Goal: Check status

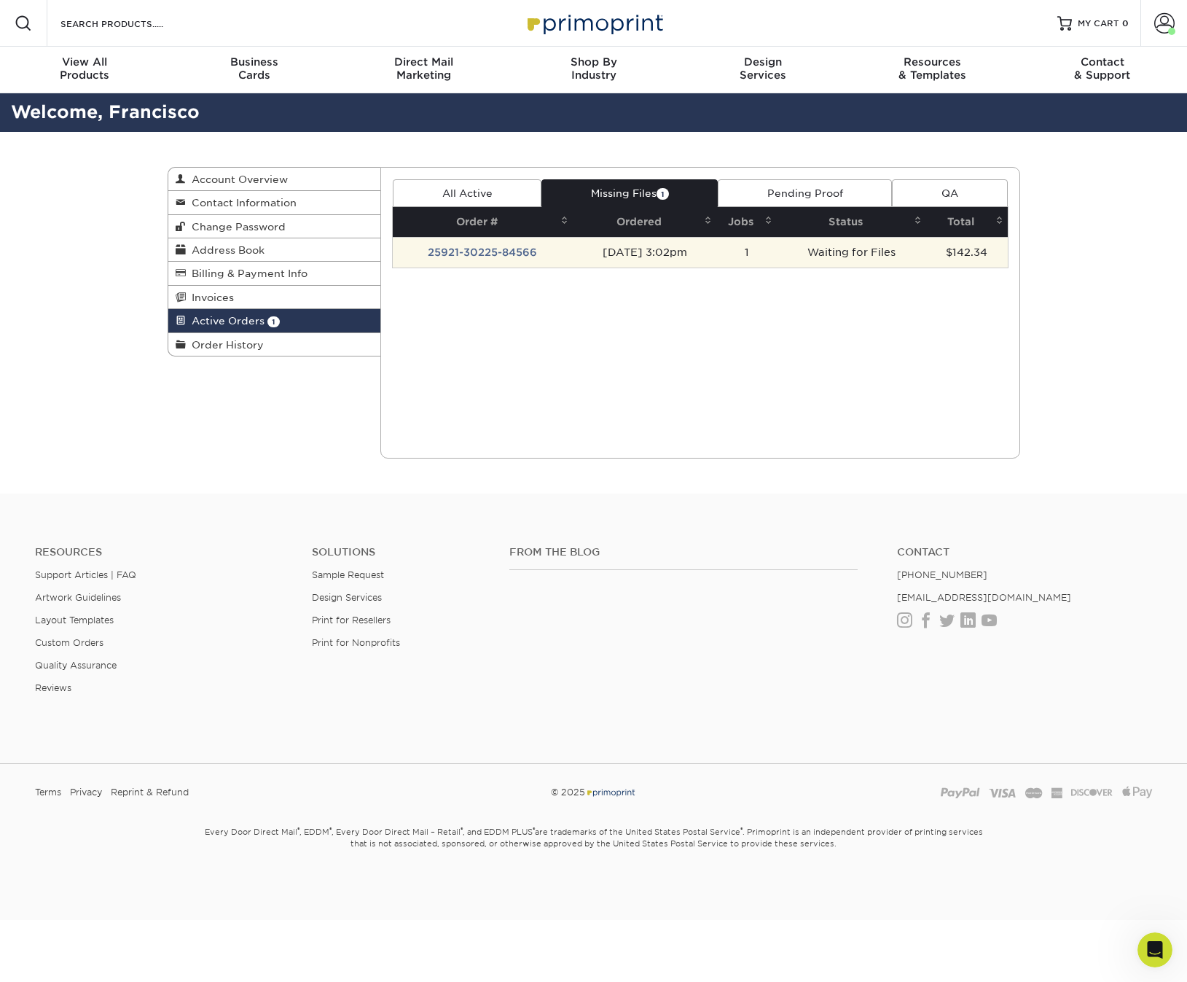
click at [545, 253] on td "25921-30225-84566" at bounding box center [483, 252] width 180 height 31
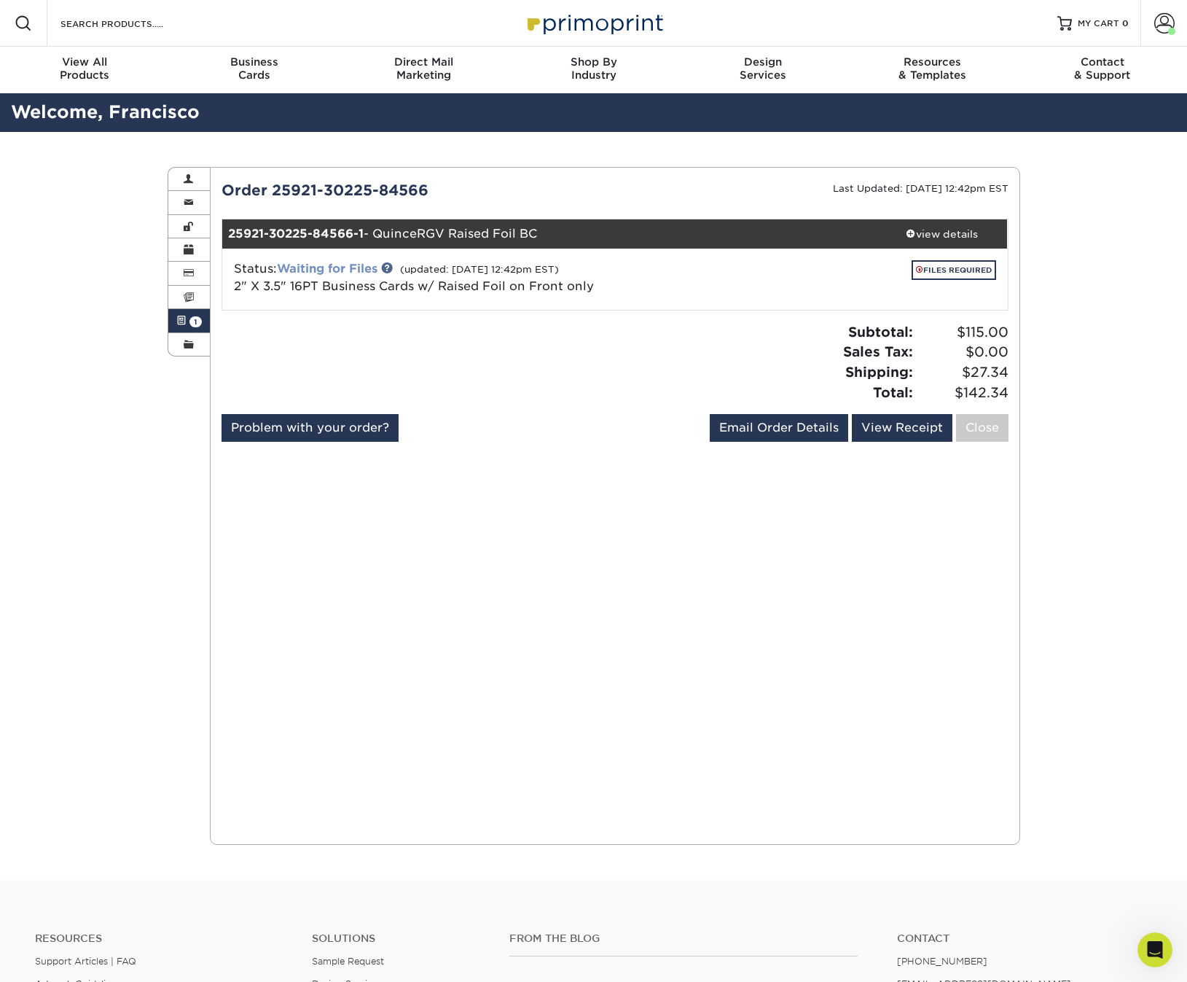
click at [324, 265] on link "Waiting for Files" at bounding box center [327, 269] width 101 height 14
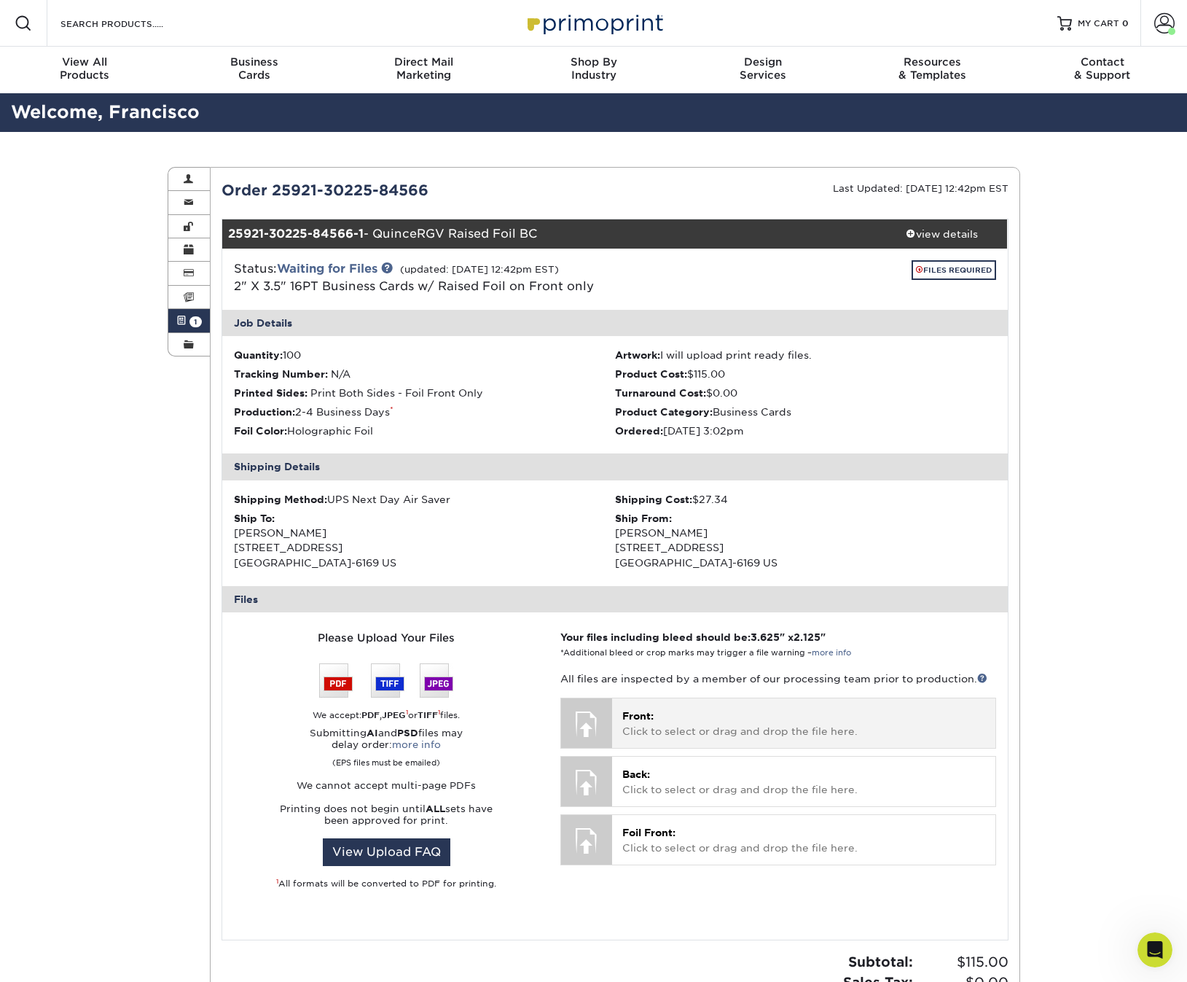
click at [598, 708] on div at bounding box center [586, 723] width 51 height 51
click at [656, 713] on p "Front: Click to select or drag and drop the file here." at bounding box center [803, 723] width 362 height 30
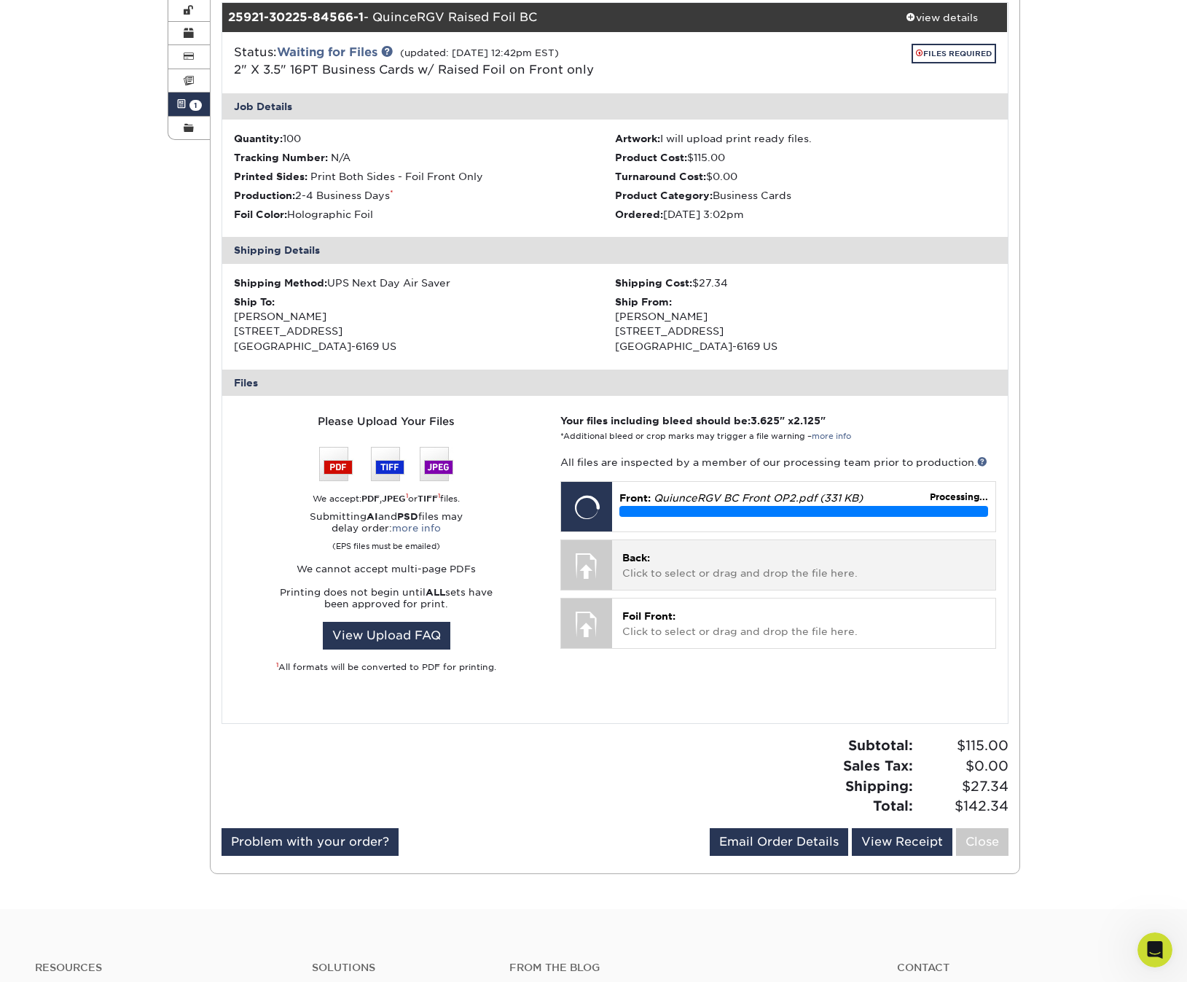
scroll to position [217, 0]
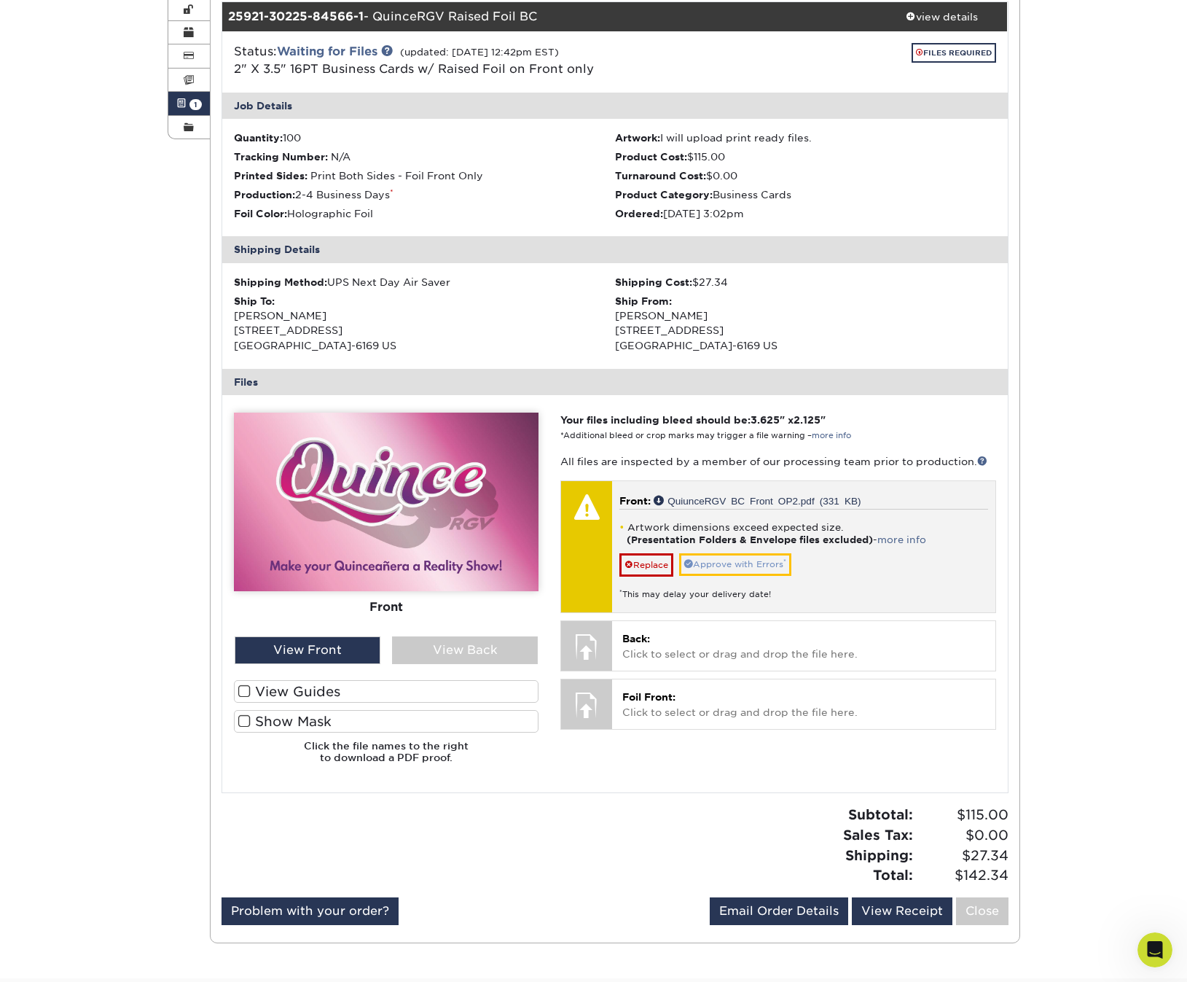
click at [763, 554] on link "Approve with Errors *" at bounding box center [735, 564] width 112 height 23
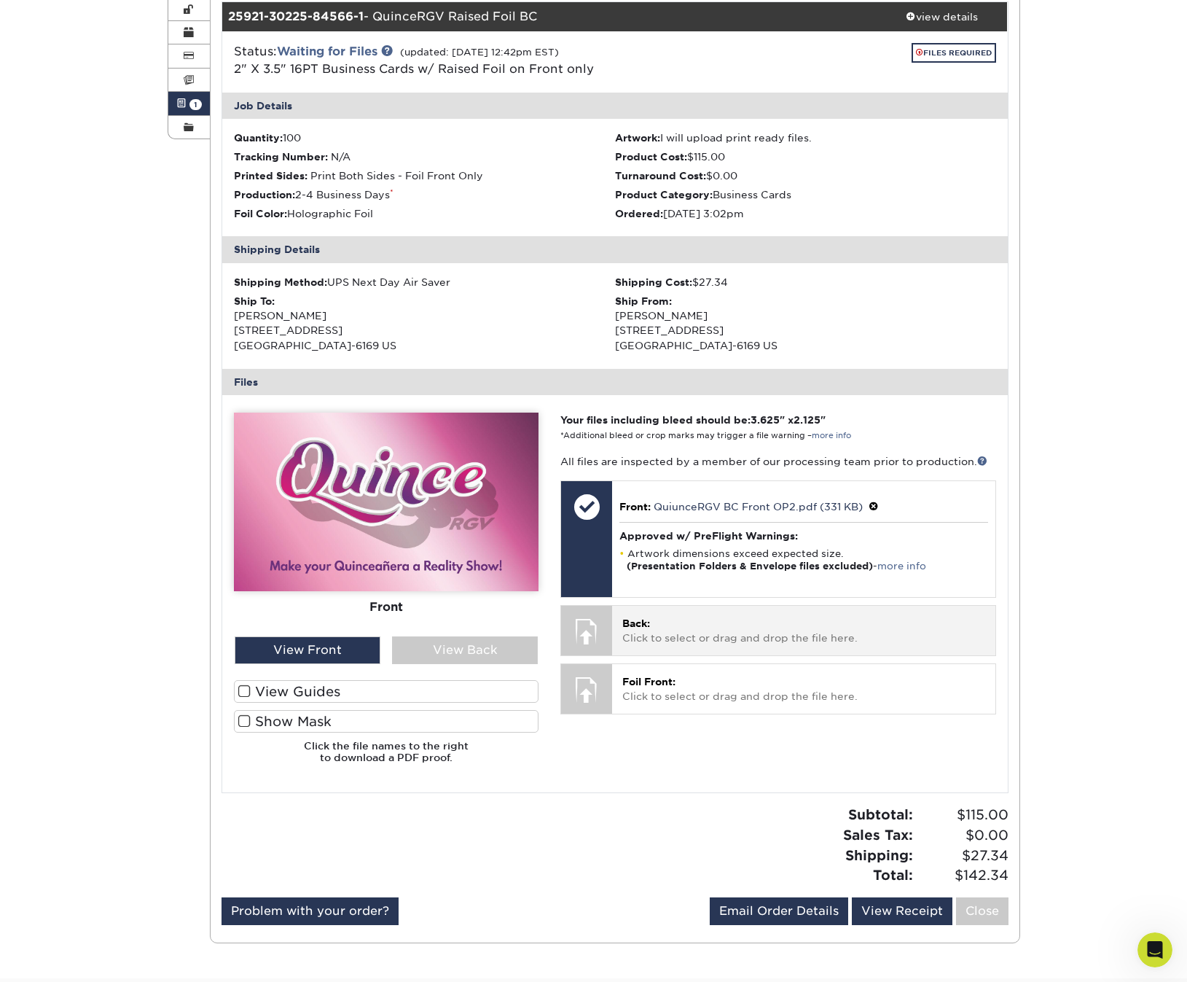
click at [695, 630] on p "Back: Click to select or drag and drop the file here." at bounding box center [803, 631] width 362 height 30
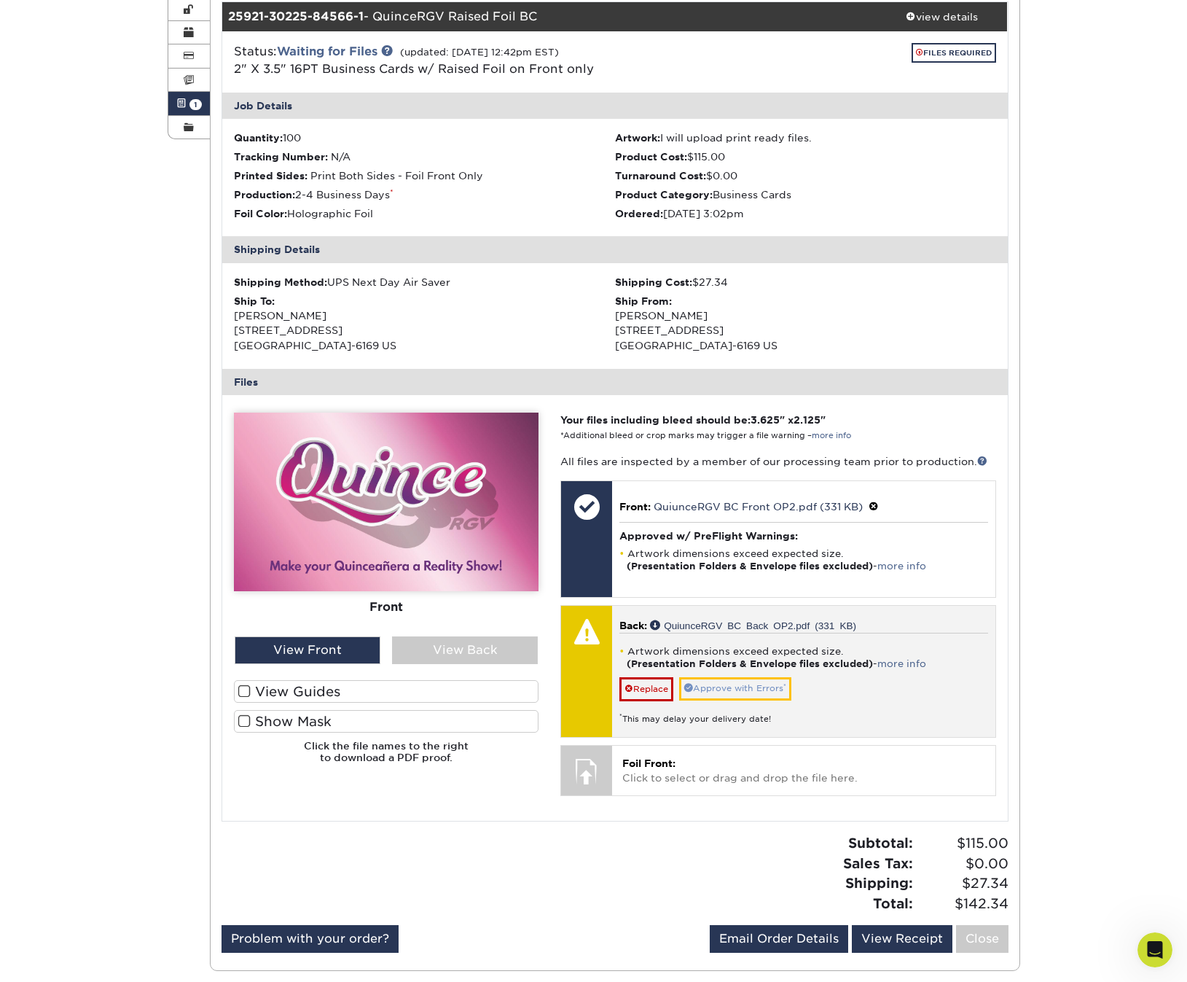
click at [741, 679] on link "Approve with Errors *" at bounding box center [735, 688] width 112 height 23
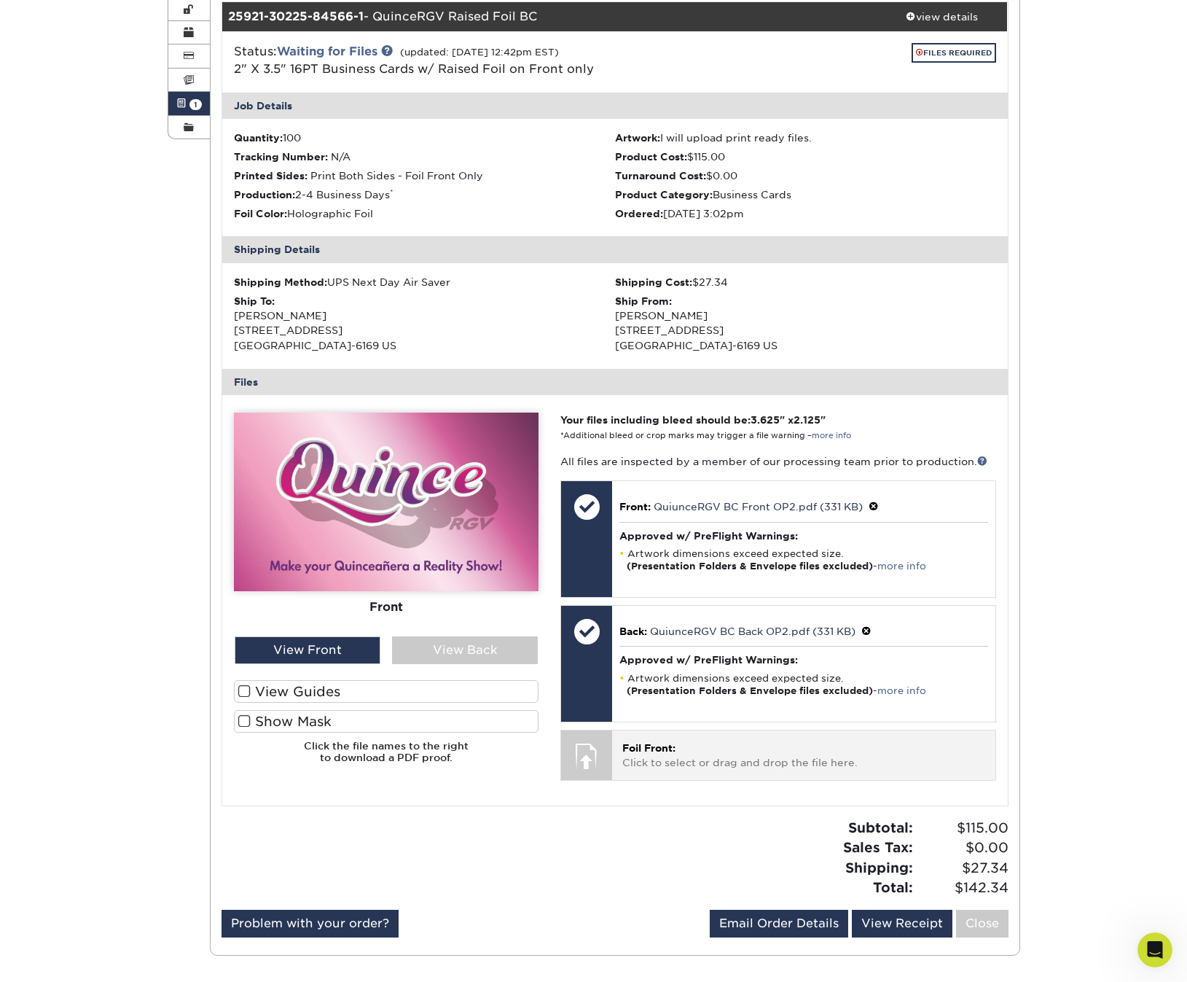
click at [671, 746] on p "Foil Front: Click to select or drag and drop the file here." at bounding box center [803, 756] width 362 height 30
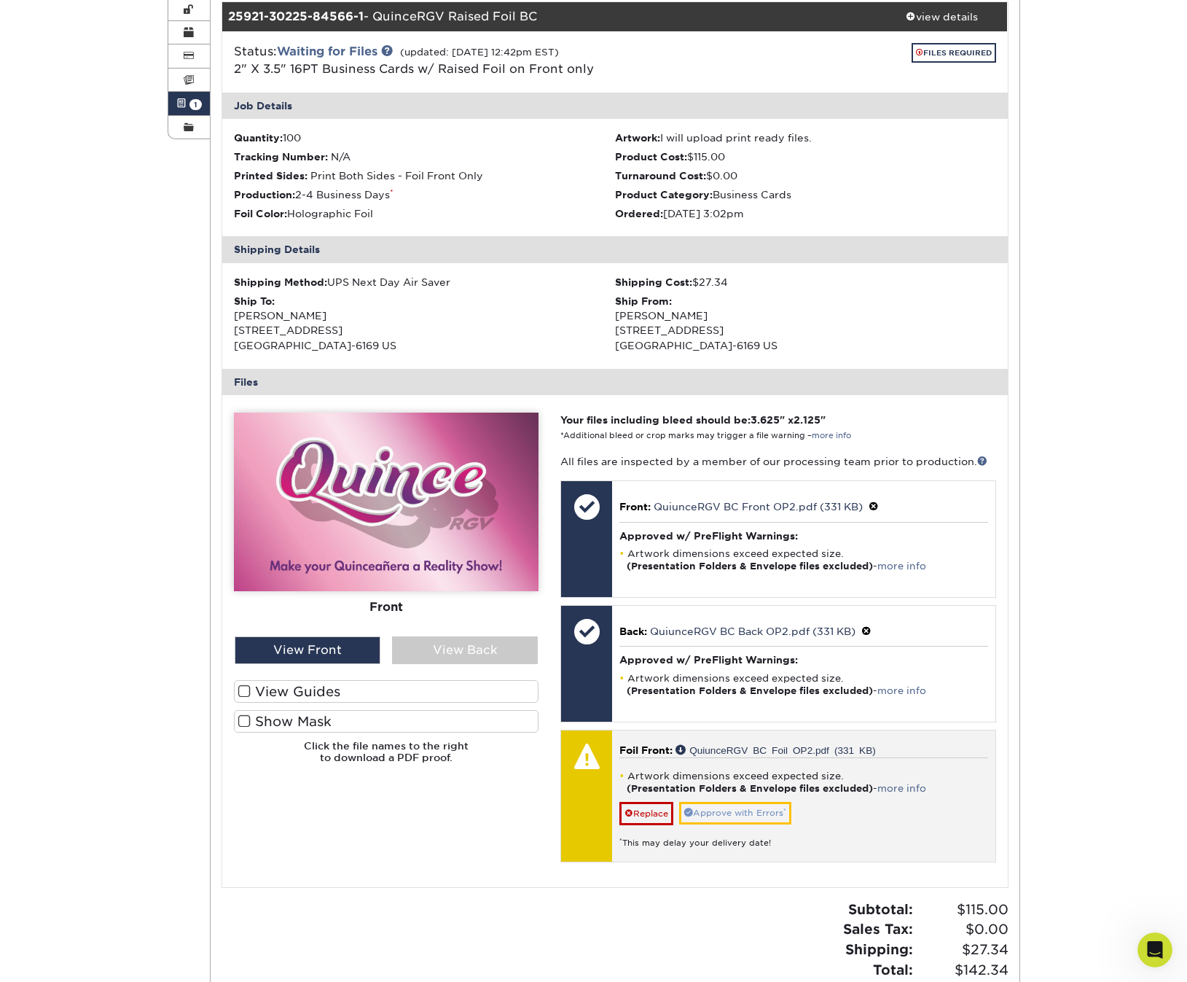
click at [735, 804] on link "Approve with Errors *" at bounding box center [735, 813] width 112 height 23
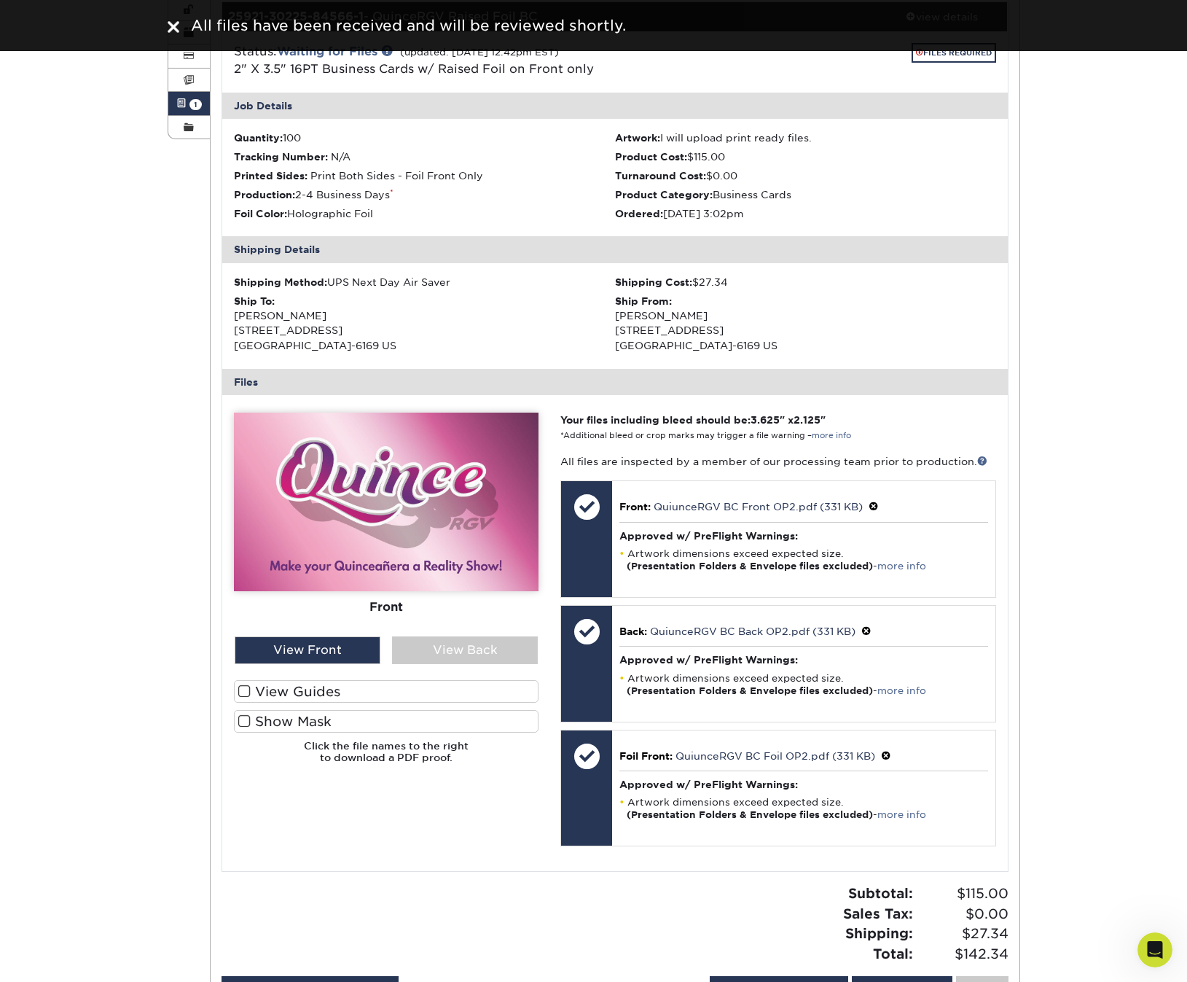
click at [247, 689] on span at bounding box center [244, 691] width 12 height 14
click at [0, 0] on input "View Guides" at bounding box center [0, 0] width 0 height 0
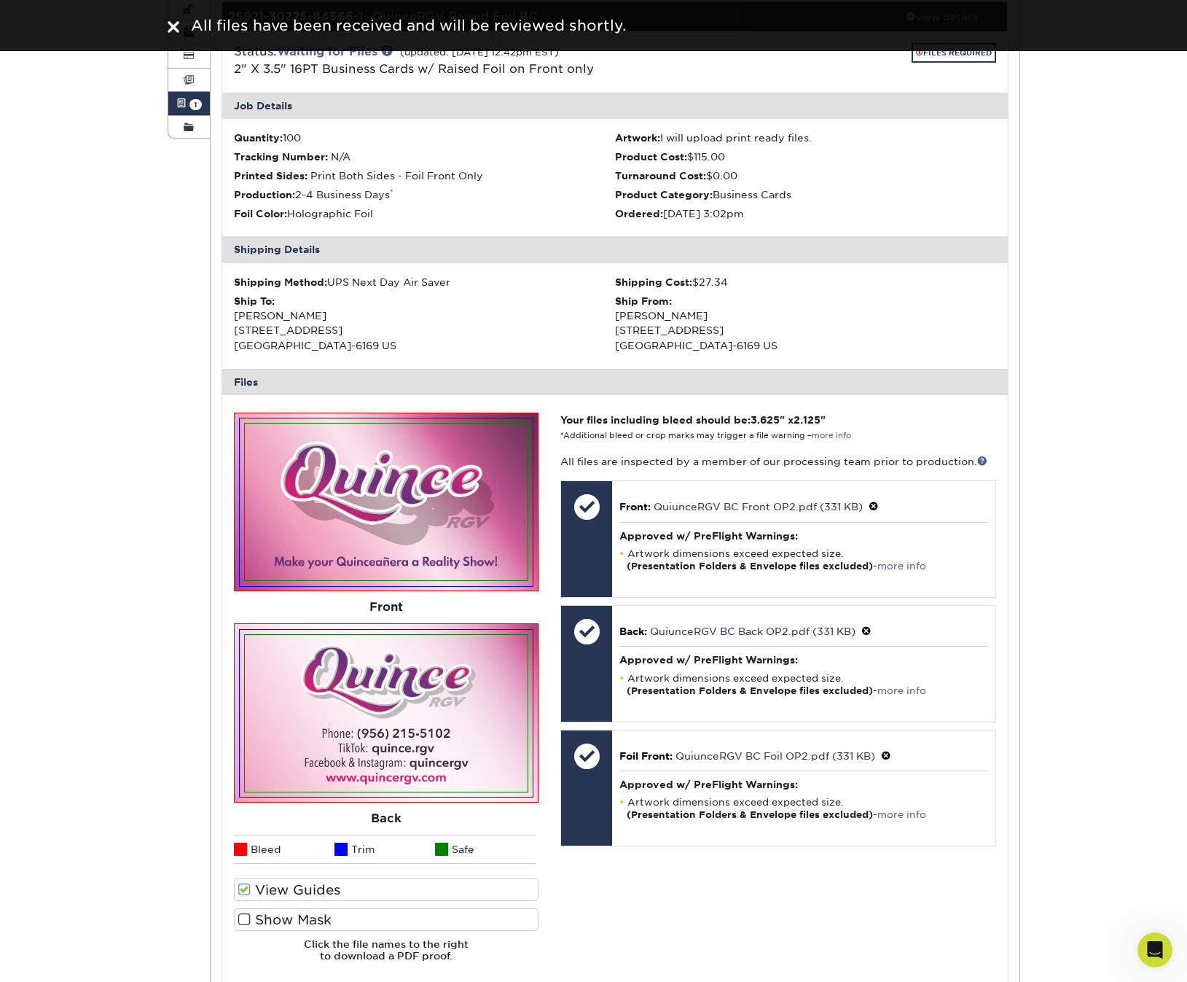
click at [243, 913] on span at bounding box center [244, 920] width 12 height 14
click at [0, 0] on input "Show Mask" at bounding box center [0, 0] width 0 height 0
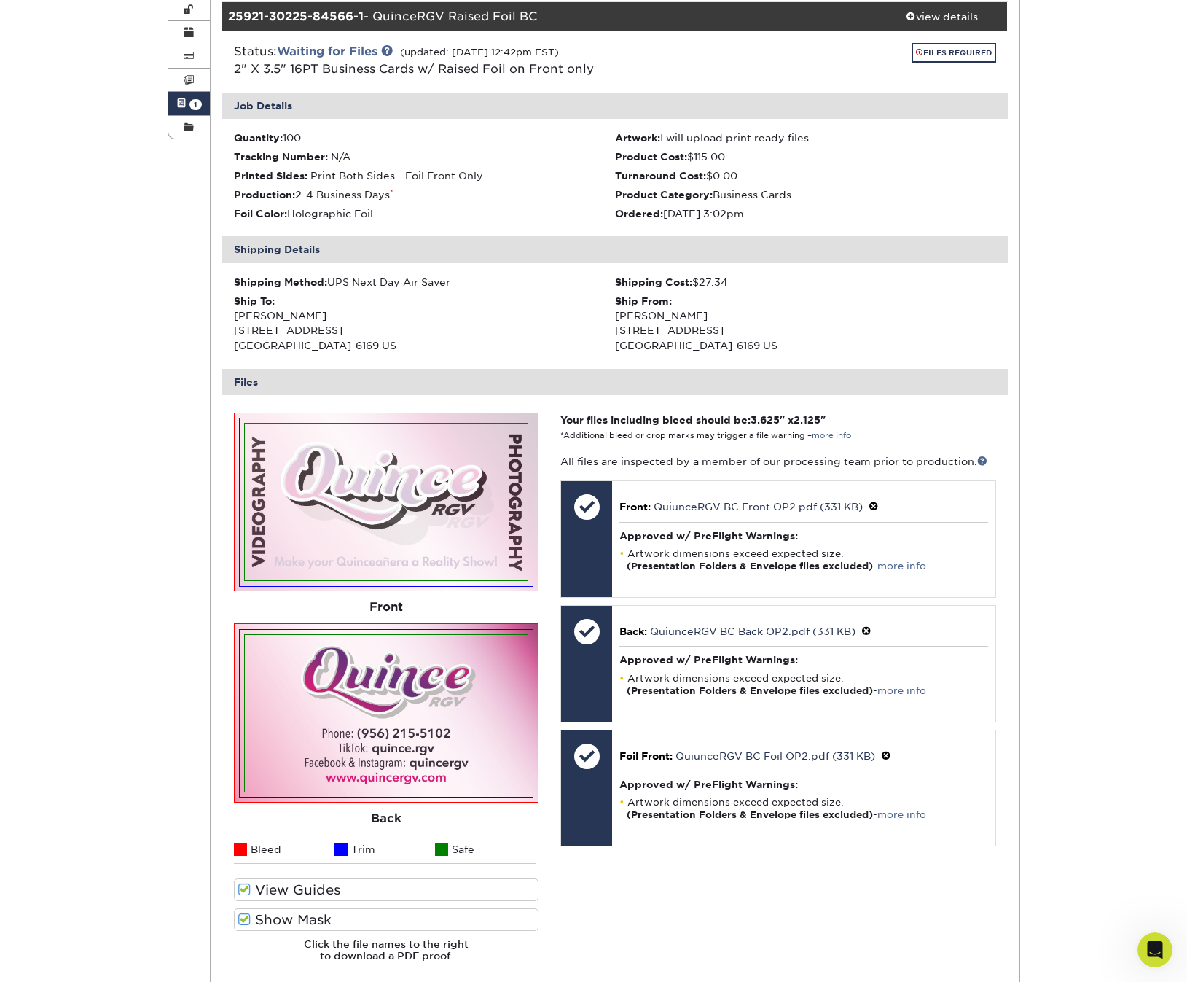
click at [246, 913] on span at bounding box center [244, 920] width 12 height 14
click at [0, 0] on input "Show Mask" at bounding box center [0, 0] width 0 height 0
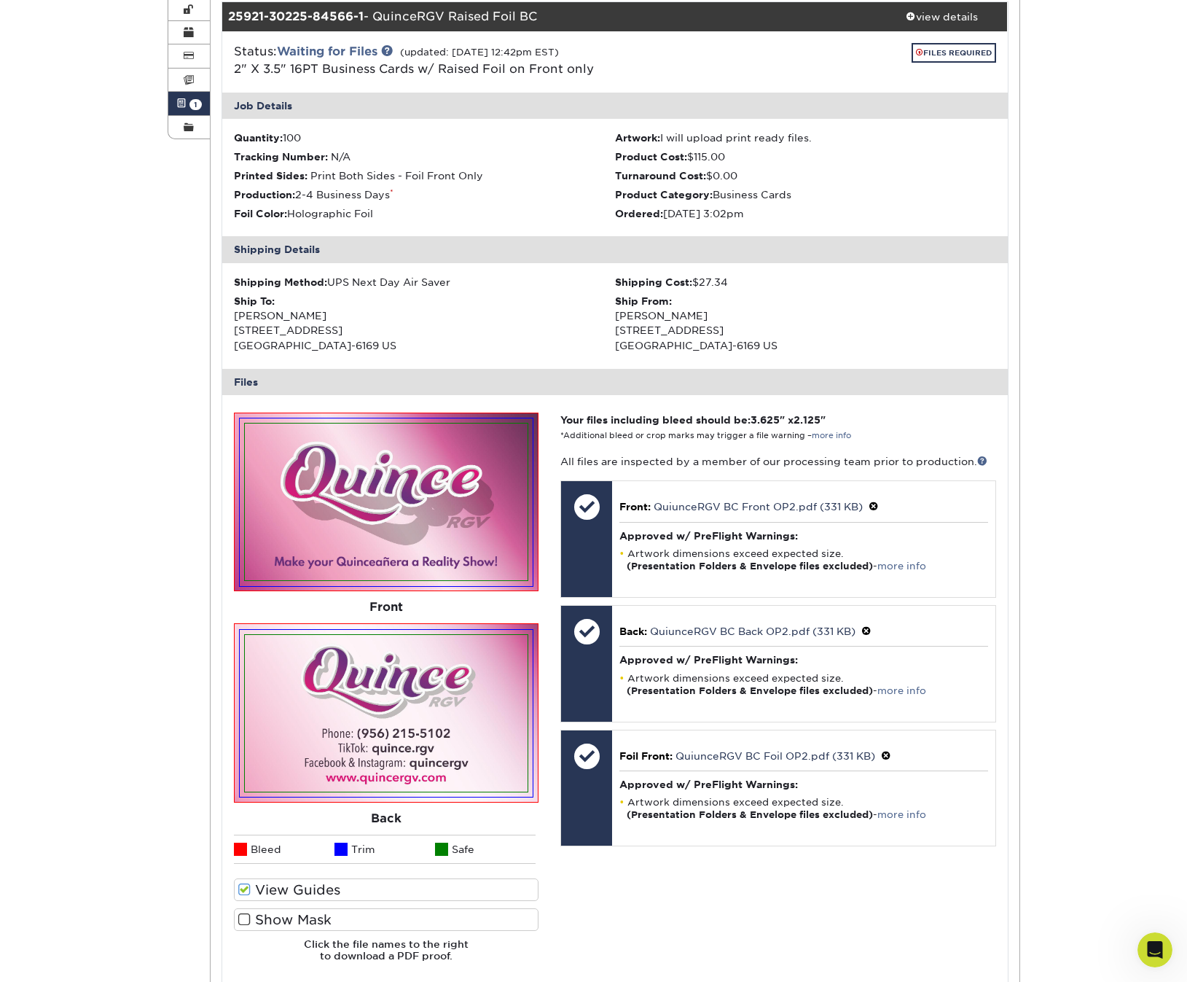
click at [247, 914] on span at bounding box center [244, 920] width 12 height 14
click at [0, 0] on input "Show Mask" at bounding box center [0, 0] width 0 height 0
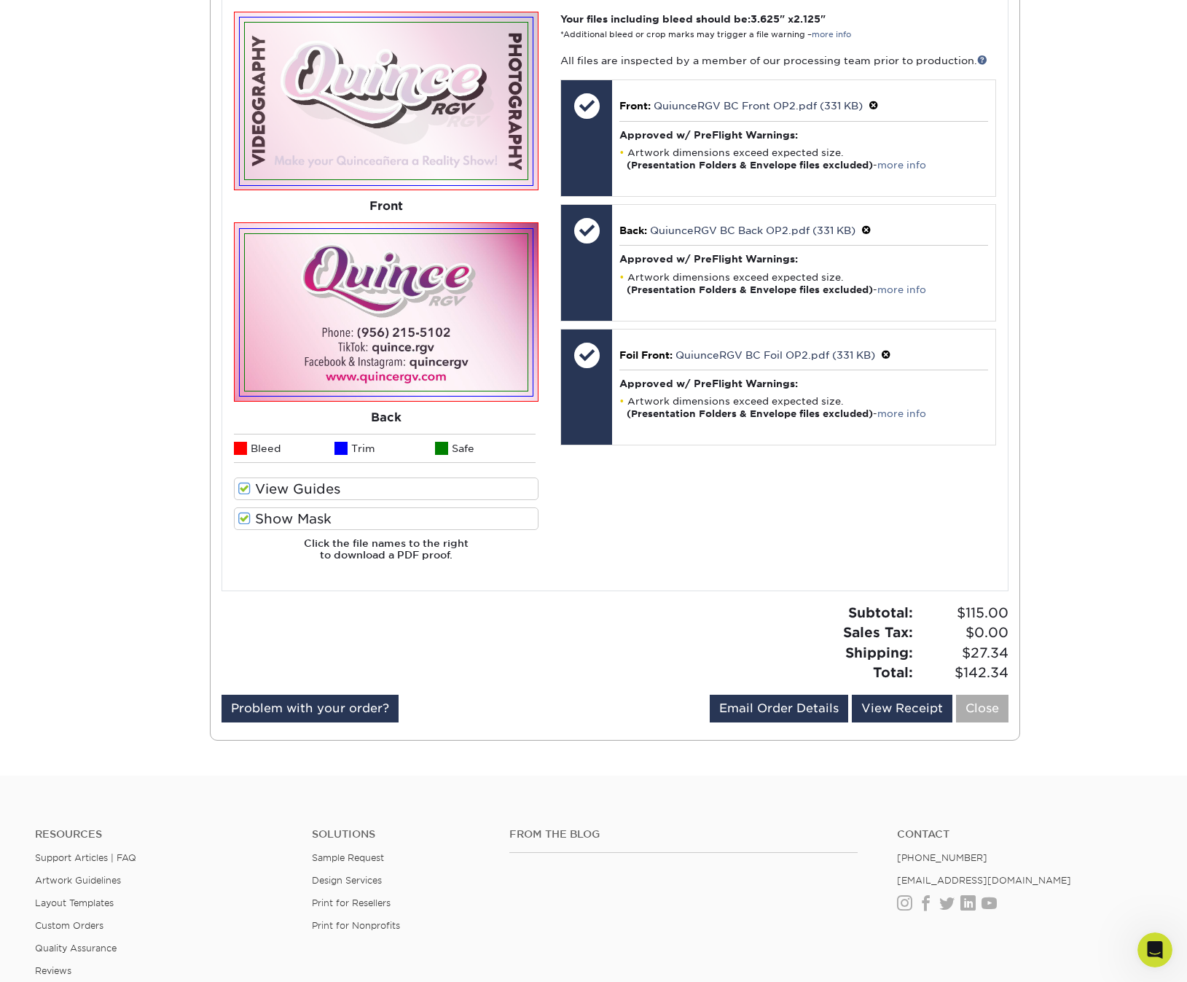
scroll to position [619, 0]
click at [982, 700] on link "Close" at bounding box center [982, 708] width 52 height 28
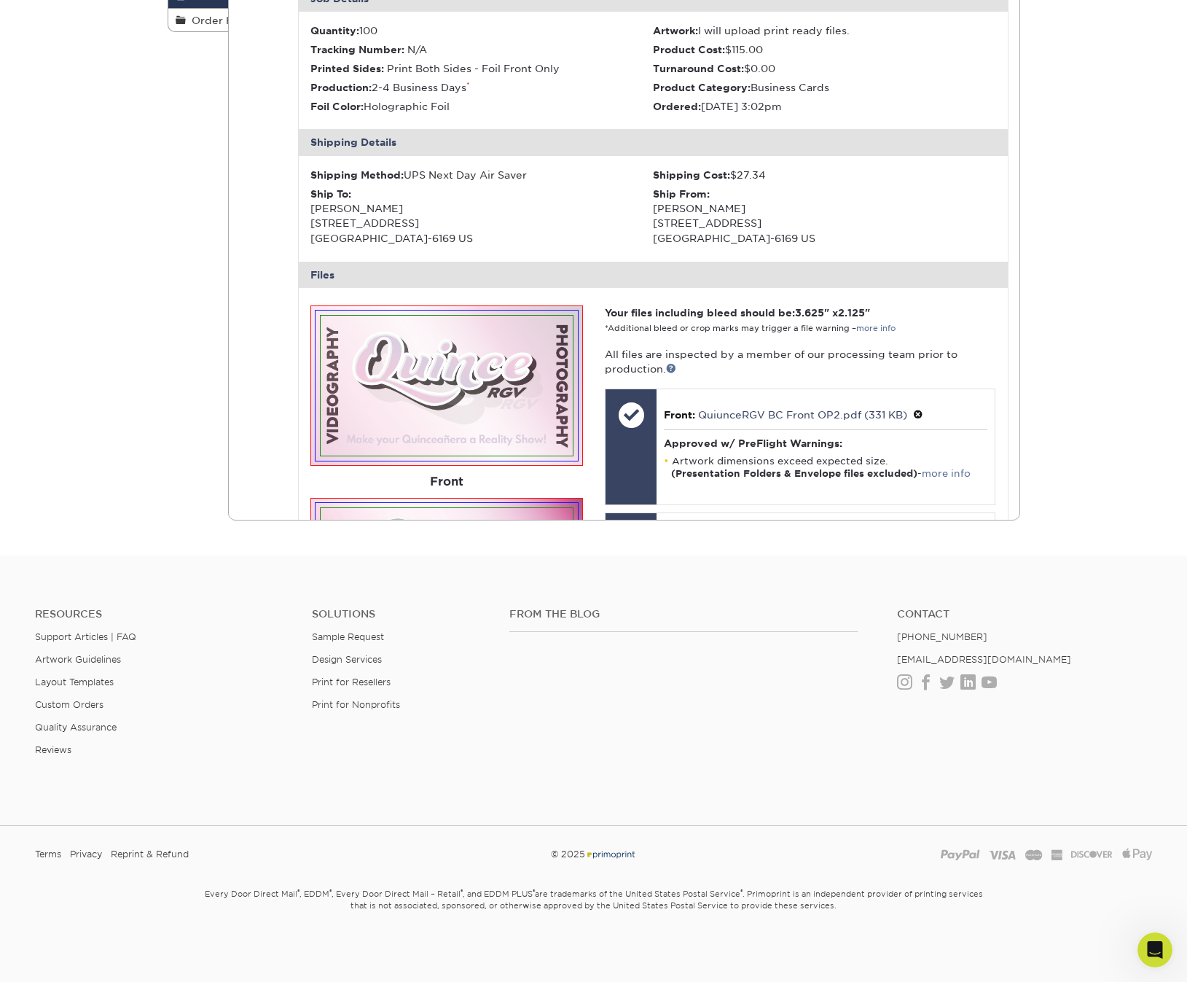
scroll to position [0, 0]
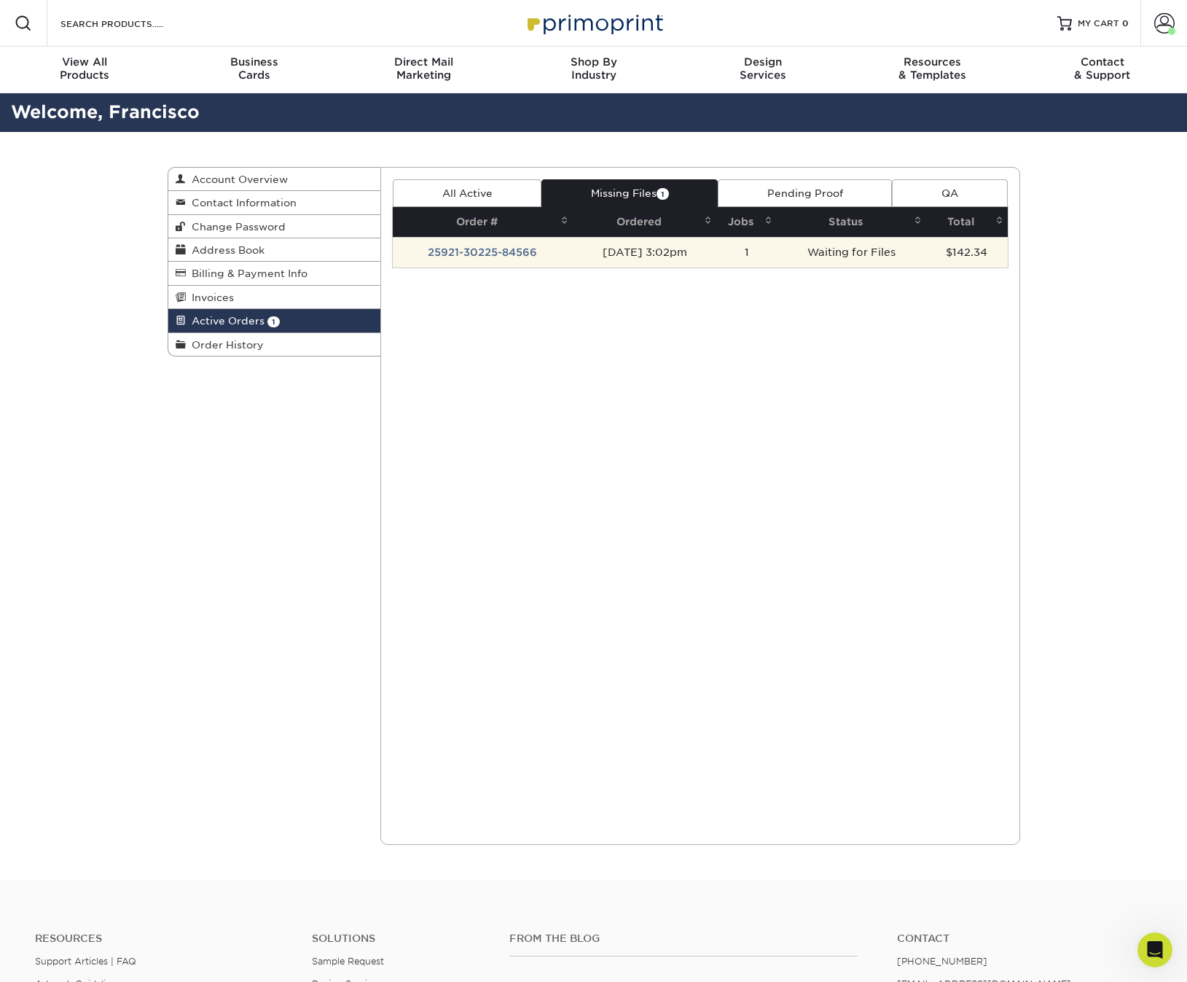
click at [665, 248] on td "[DATE] 3:02pm" at bounding box center [645, 252] width 144 height 31
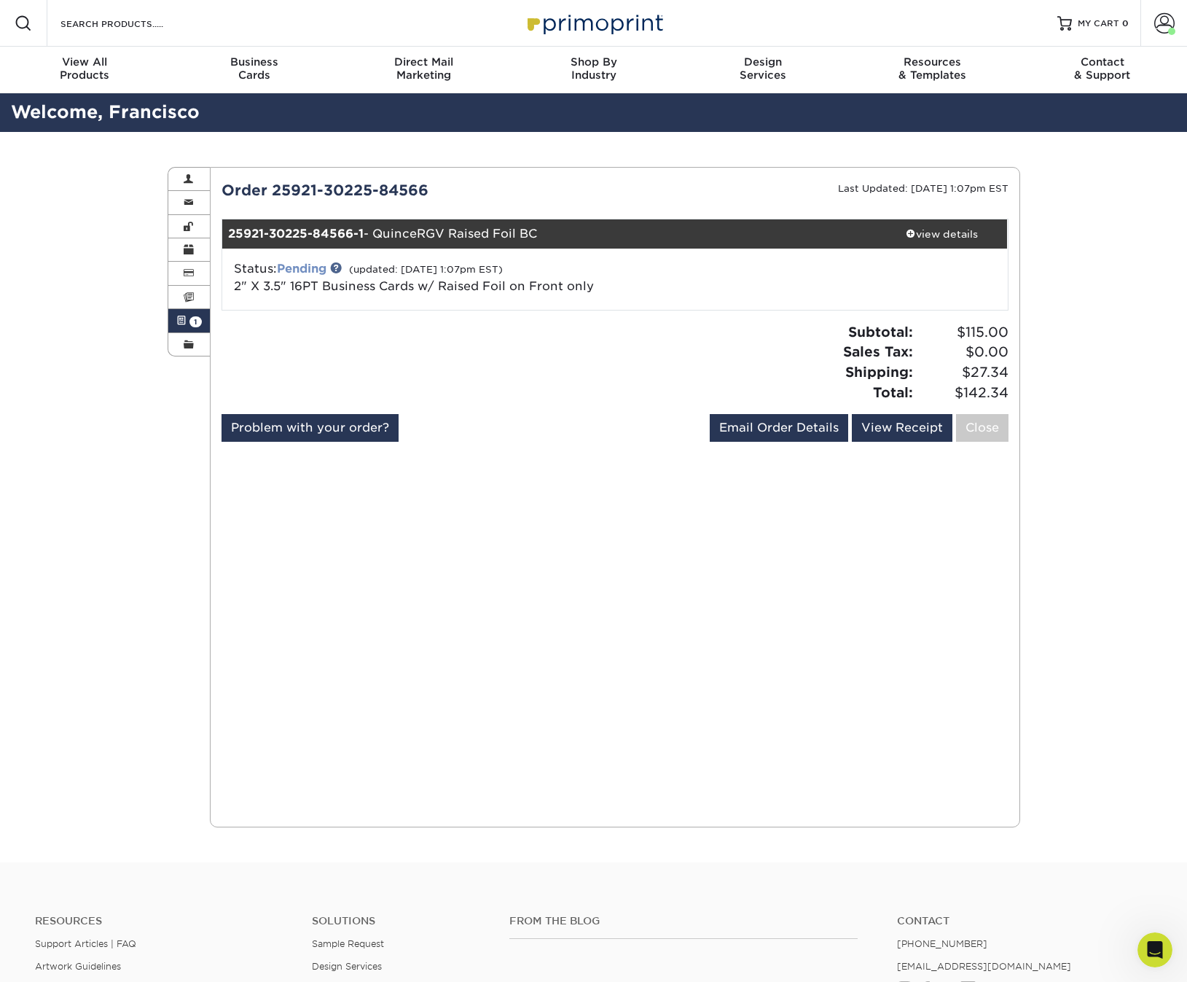
click at [290, 268] on link "Pending" at bounding box center [302, 269] width 50 height 14
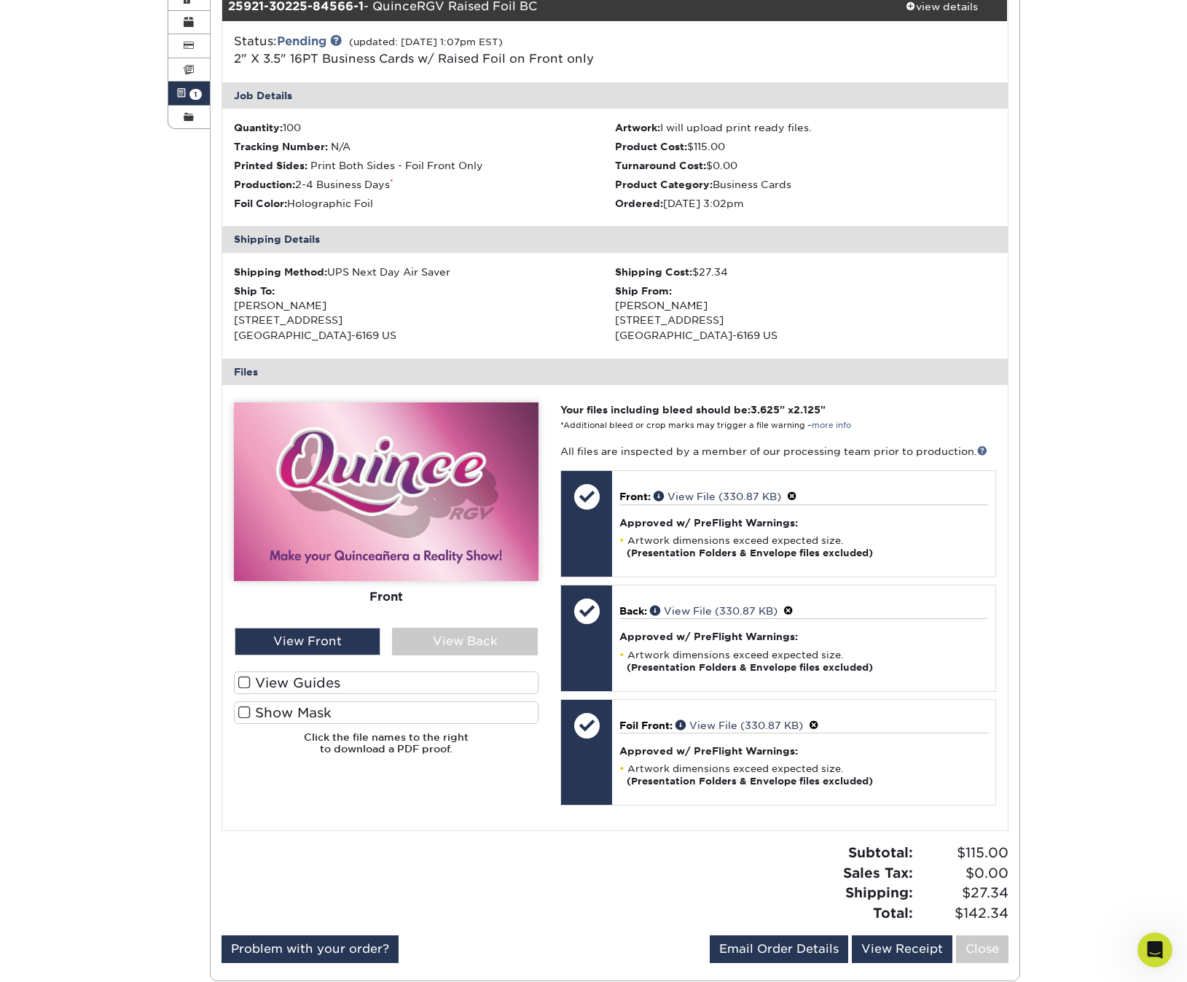
scroll to position [230, 0]
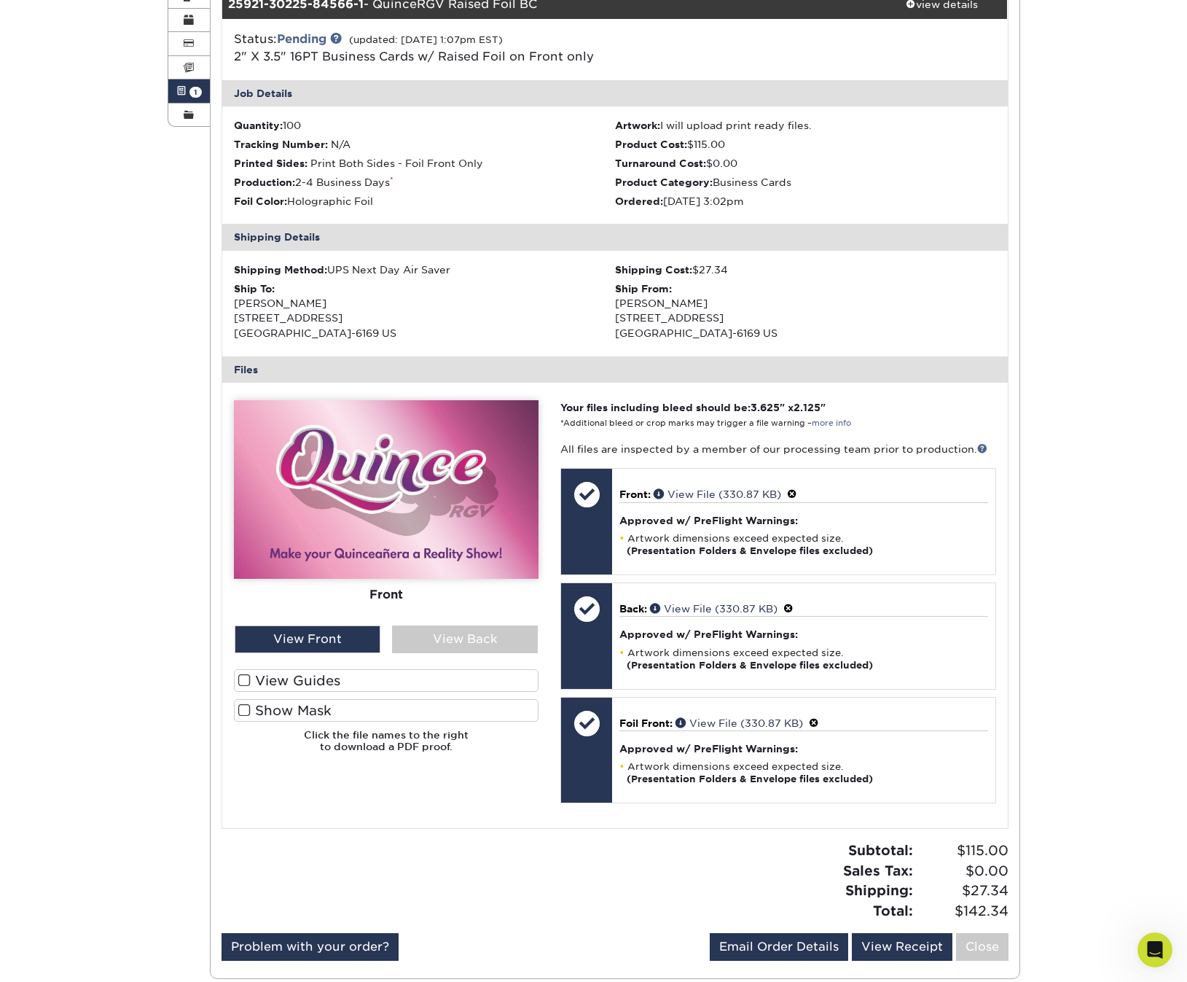
drag, startPoint x: 245, startPoint y: 670, endPoint x: 243, endPoint y: 682, distance: 12.6
click at [244, 673] on span at bounding box center [244, 680] width 12 height 14
click at [0, 0] on input "View Guides" at bounding box center [0, 0] width 0 height 0
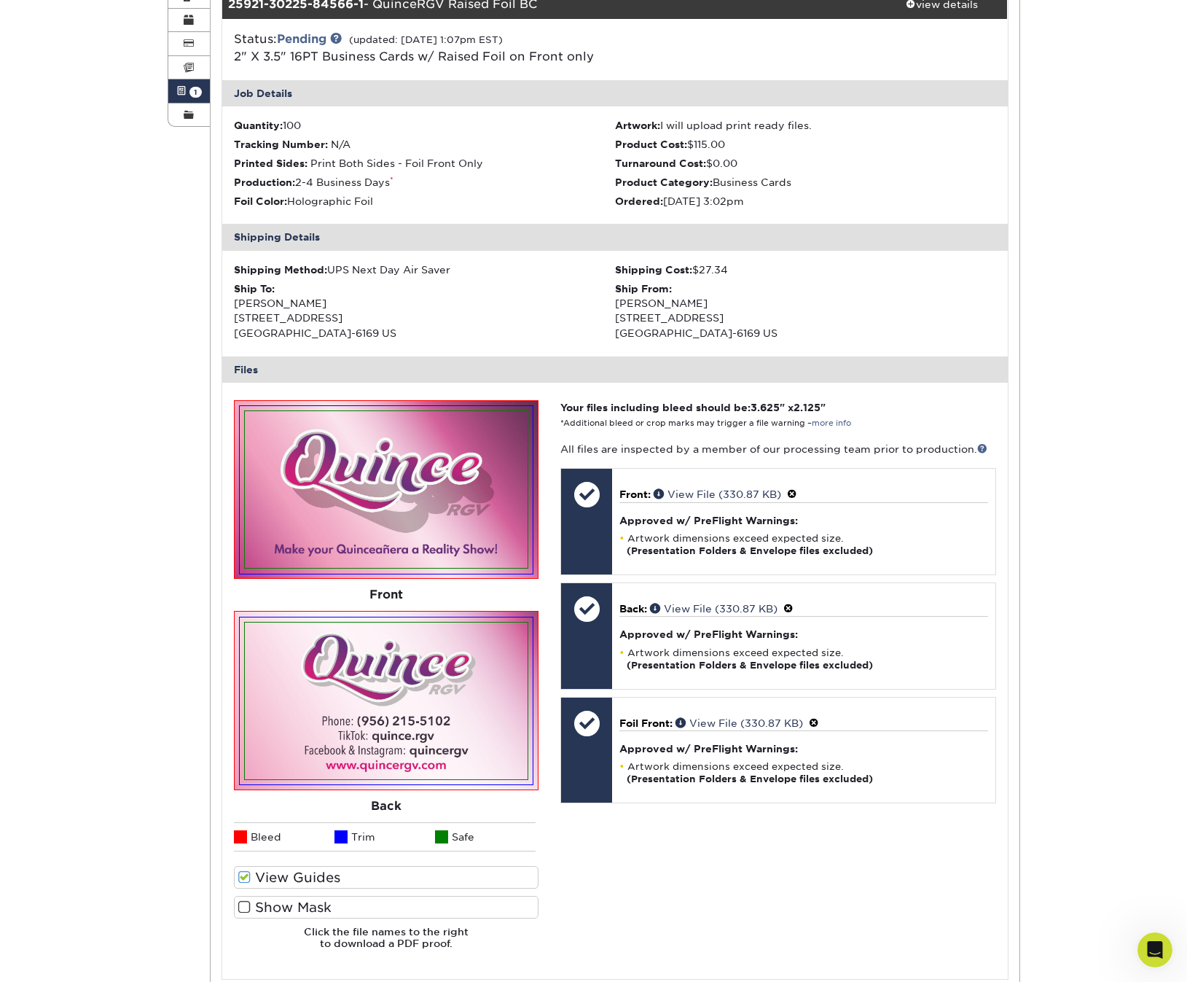
click at [243, 900] on span at bounding box center [244, 907] width 12 height 14
click at [0, 0] on input "Show Mask" at bounding box center [0, 0] width 0 height 0
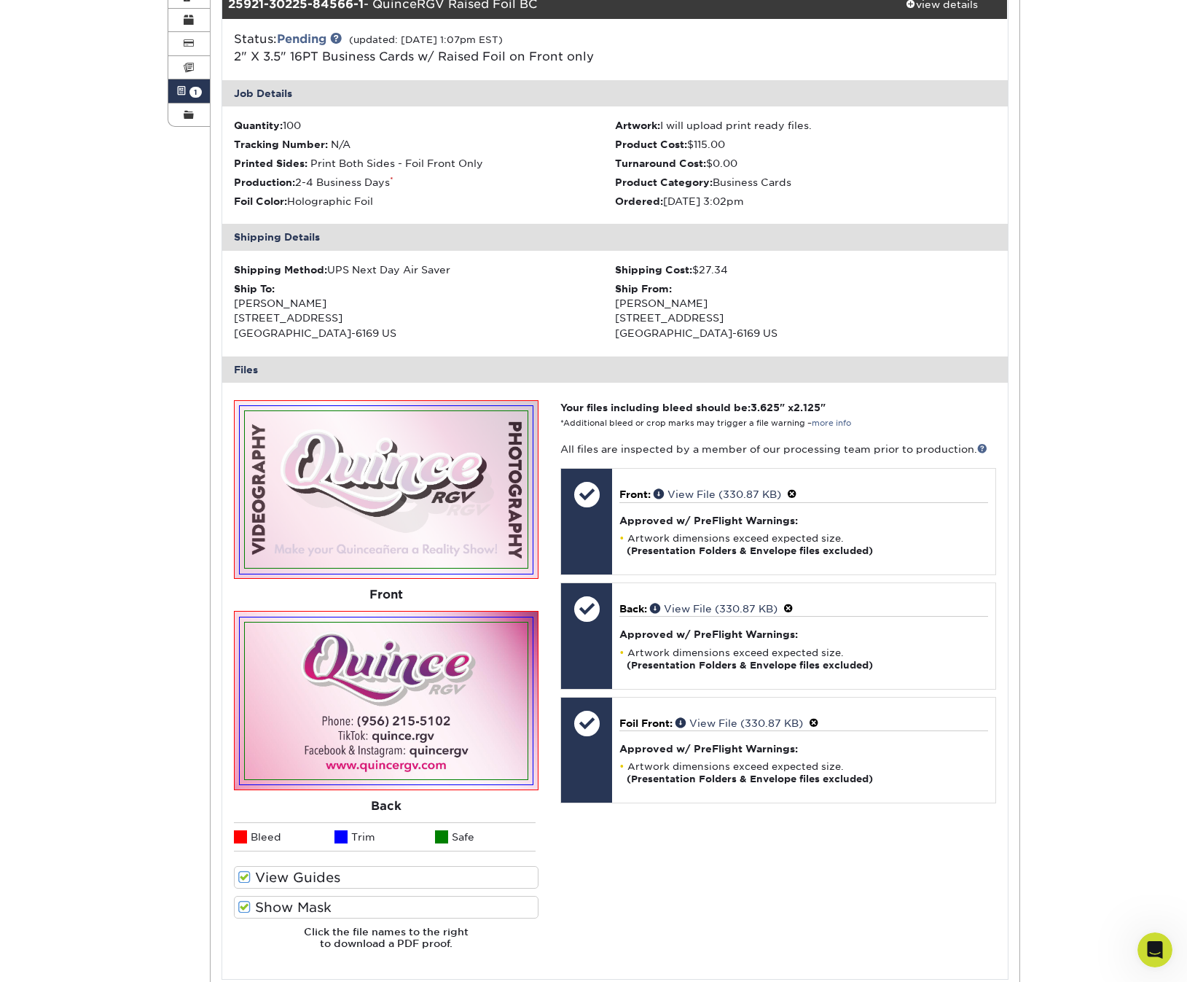
click at [243, 901] on span at bounding box center [244, 907] width 12 height 14
click at [0, 0] on input "Show Mask" at bounding box center [0, 0] width 0 height 0
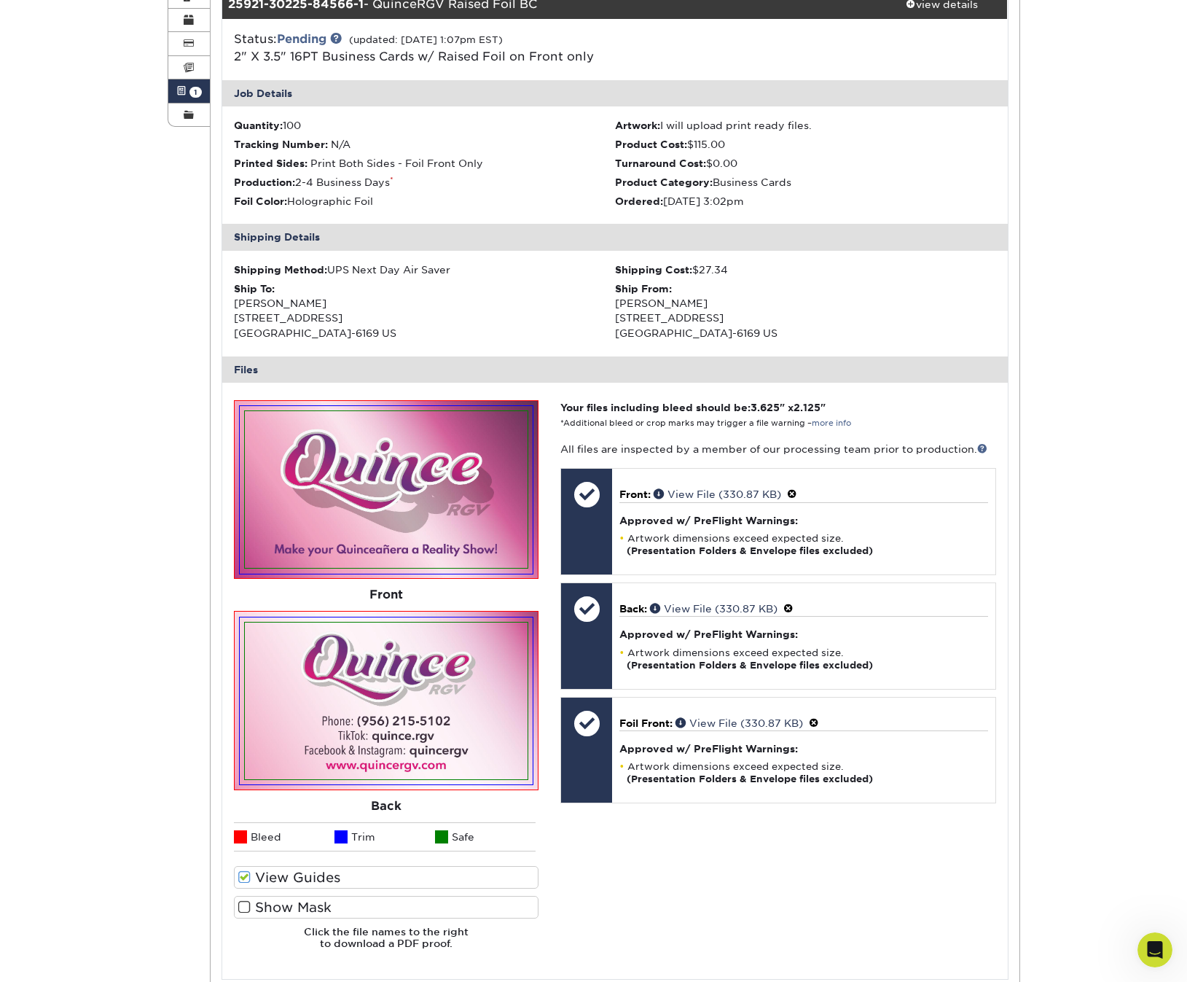
click at [243, 901] on span at bounding box center [244, 907] width 12 height 14
click at [0, 0] on input "Show Mask" at bounding box center [0, 0] width 0 height 0
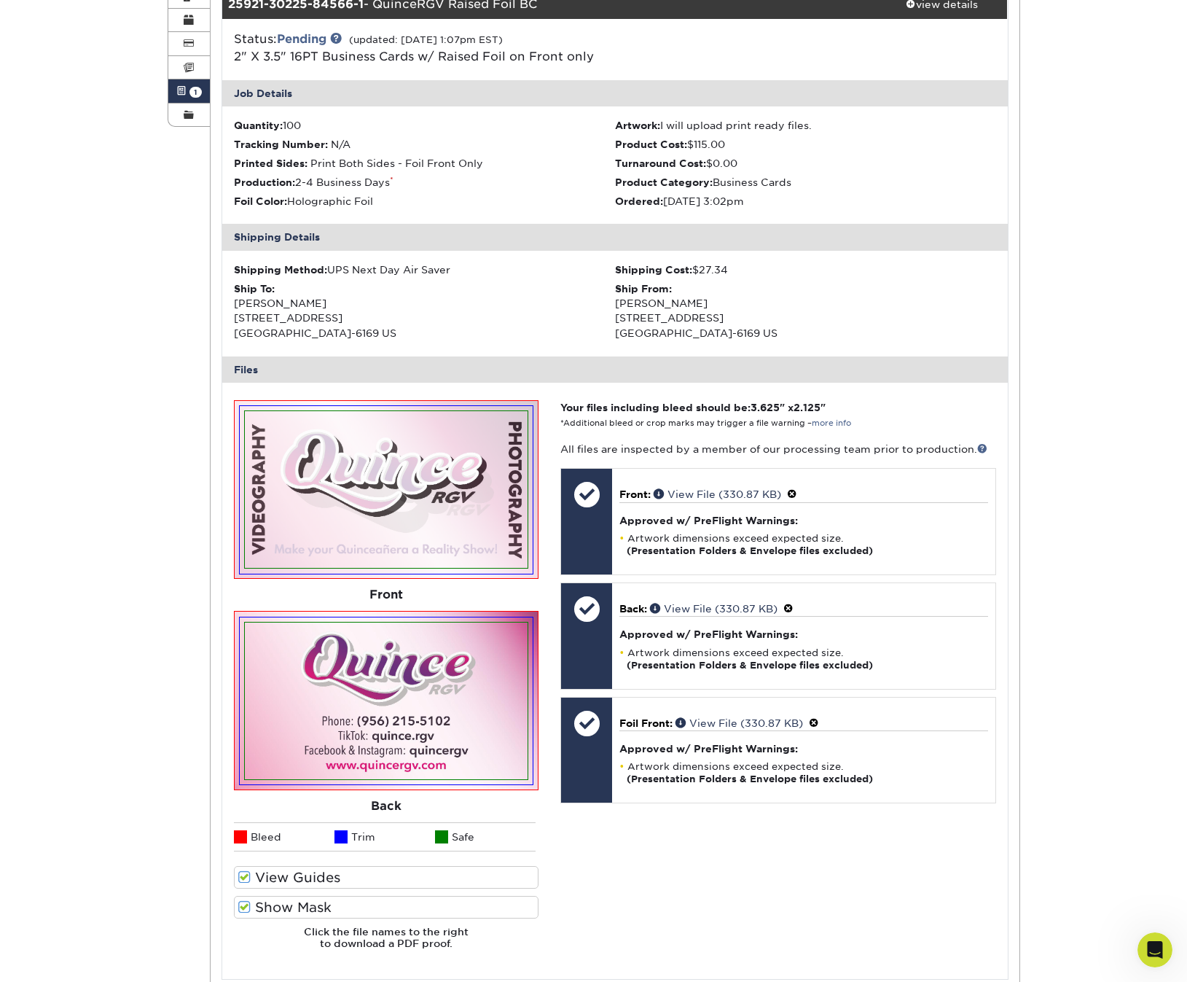
click at [243, 901] on span at bounding box center [244, 907] width 12 height 14
click at [0, 0] on input "Show Mask" at bounding box center [0, 0] width 0 height 0
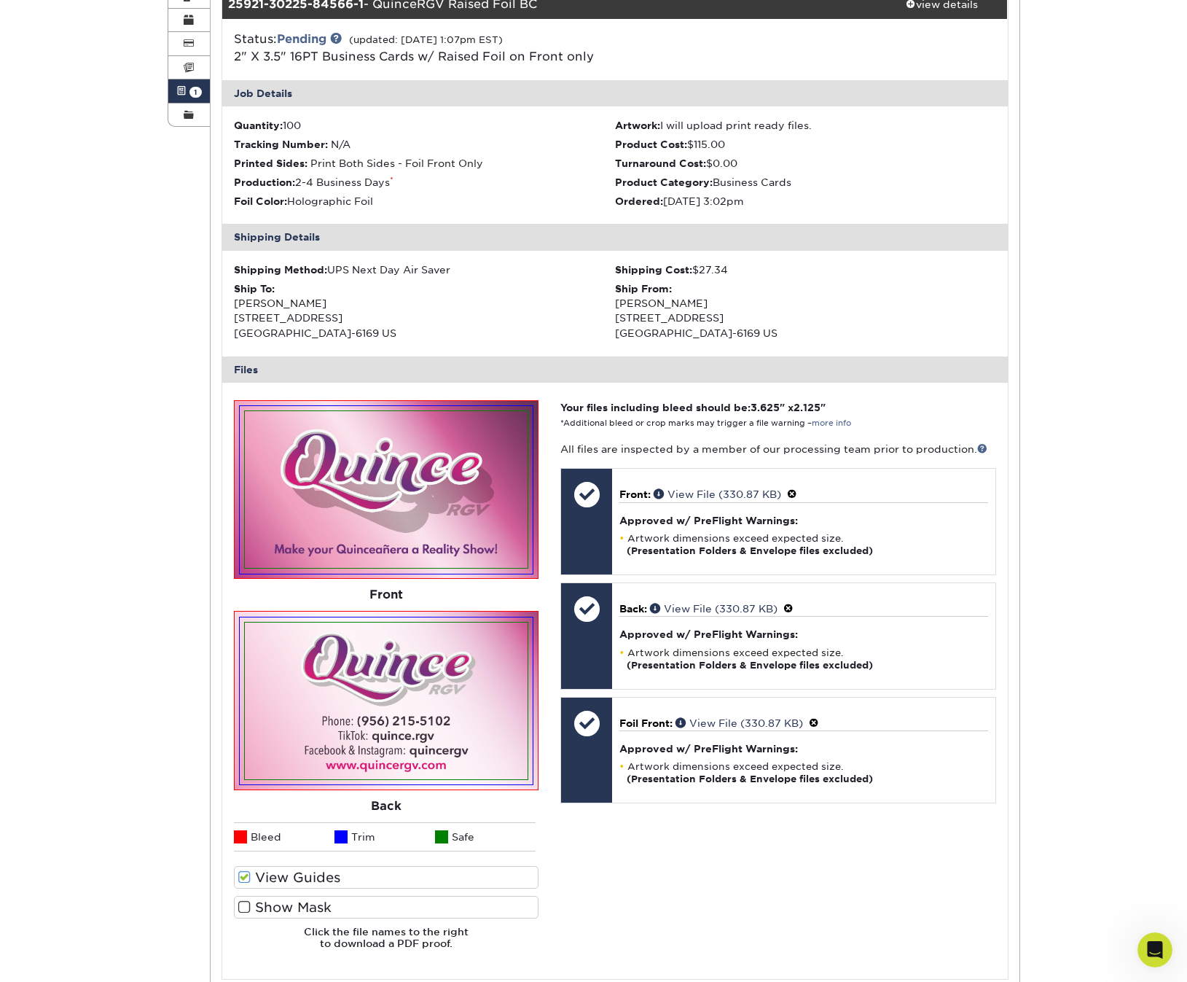
click at [243, 901] on span at bounding box center [244, 907] width 12 height 14
click at [0, 0] on input "Show Mask" at bounding box center [0, 0] width 0 height 0
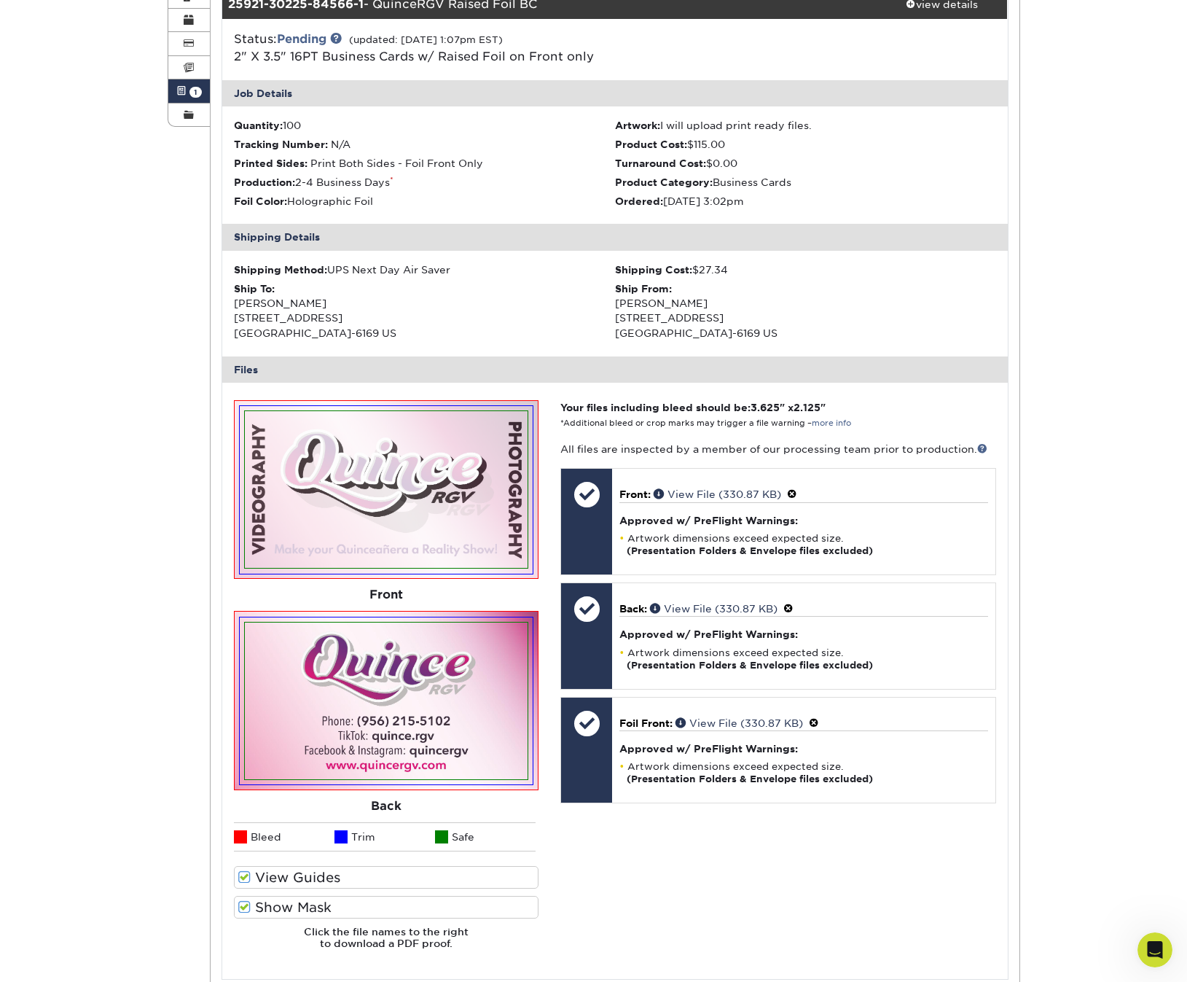
click at [243, 901] on span at bounding box center [244, 907] width 12 height 14
click at [0, 0] on input "Show Mask" at bounding box center [0, 0] width 0 height 0
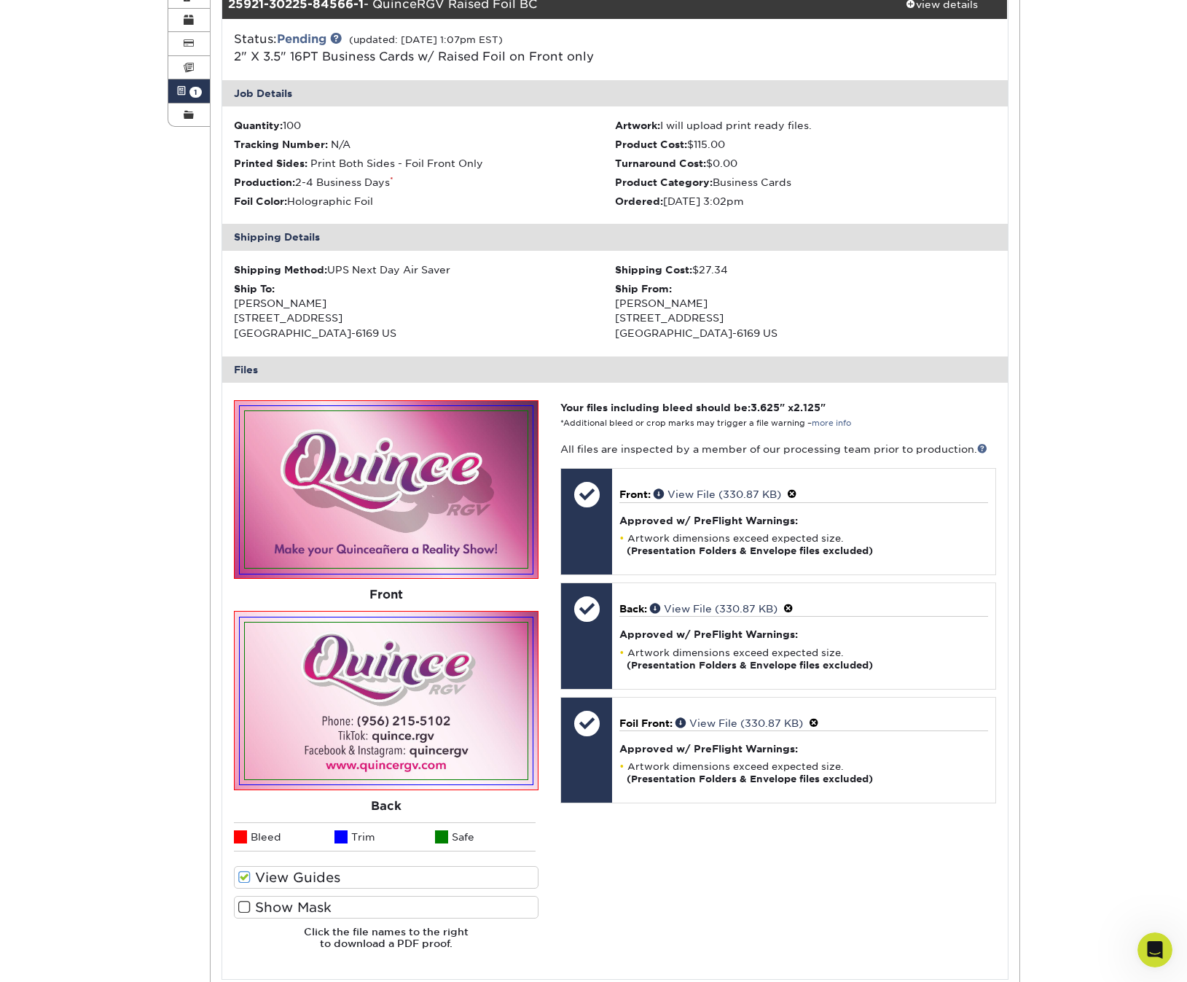
click at [243, 901] on span at bounding box center [244, 907] width 12 height 14
click at [0, 0] on input "Show Mask" at bounding box center [0, 0] width 0 height 0
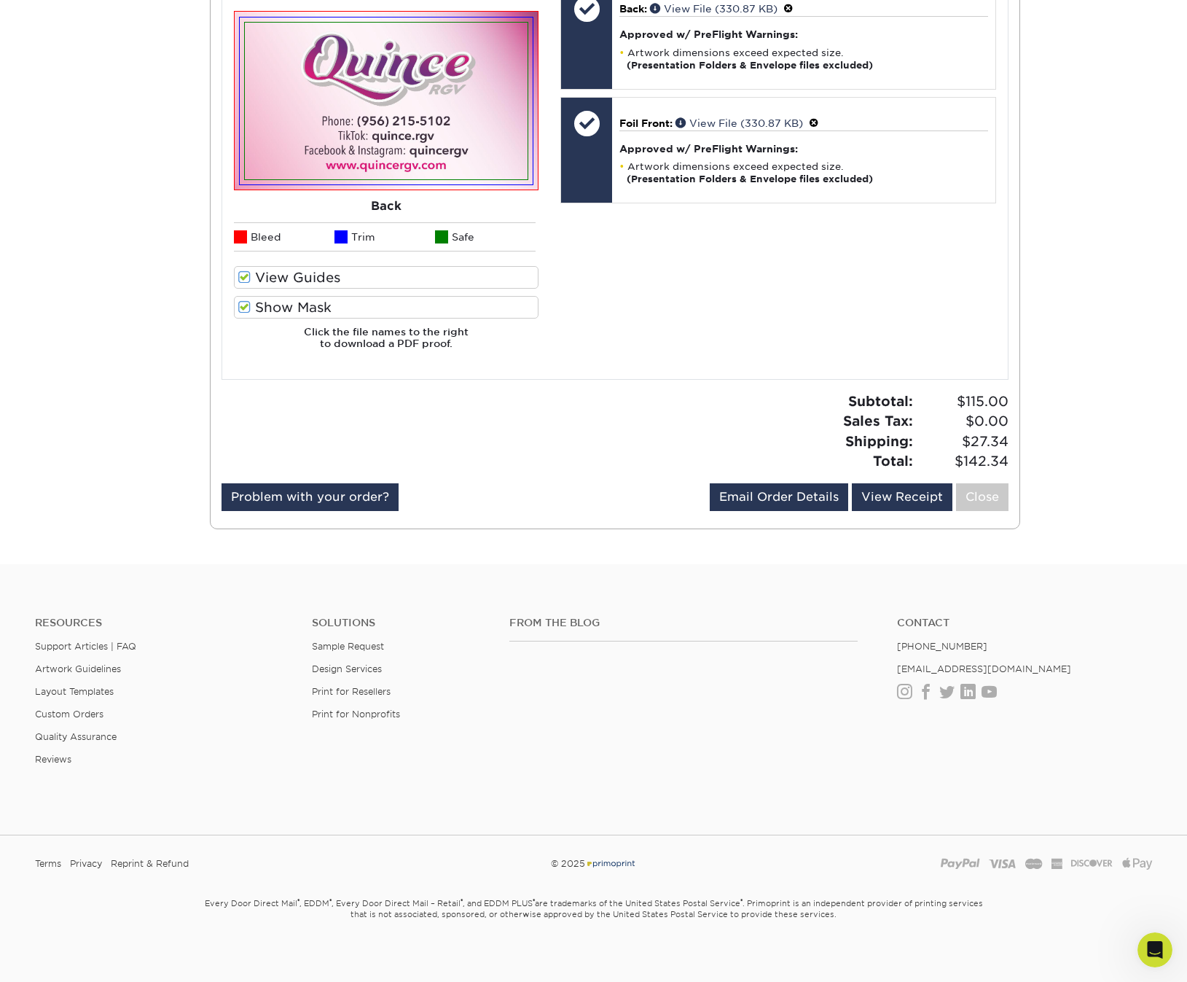
scroll to position [829, 0]
click at [982, 487] on link "Close" at bounding box center [982, 498] width 52 height 28
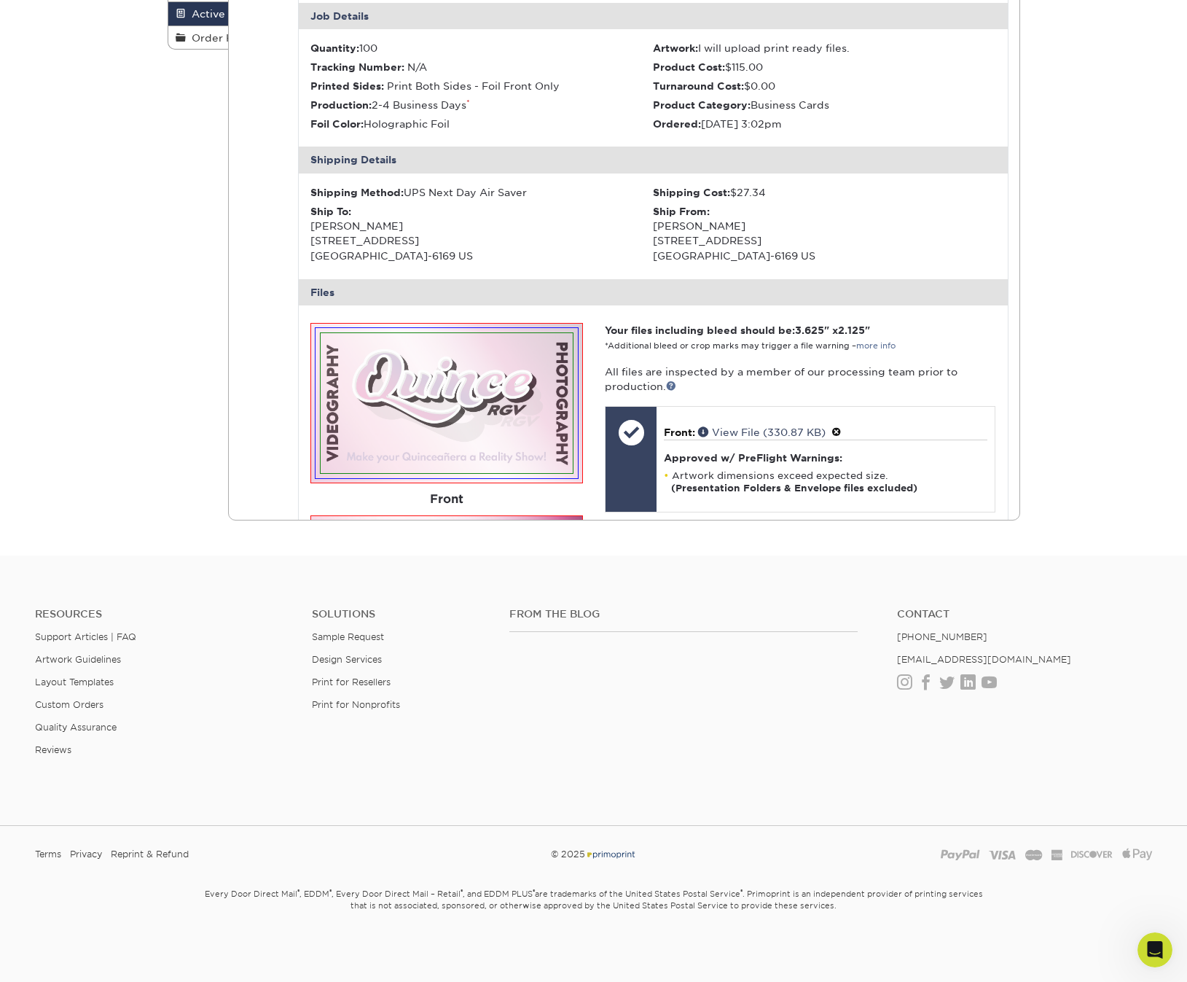
scroll to position [0, 0]
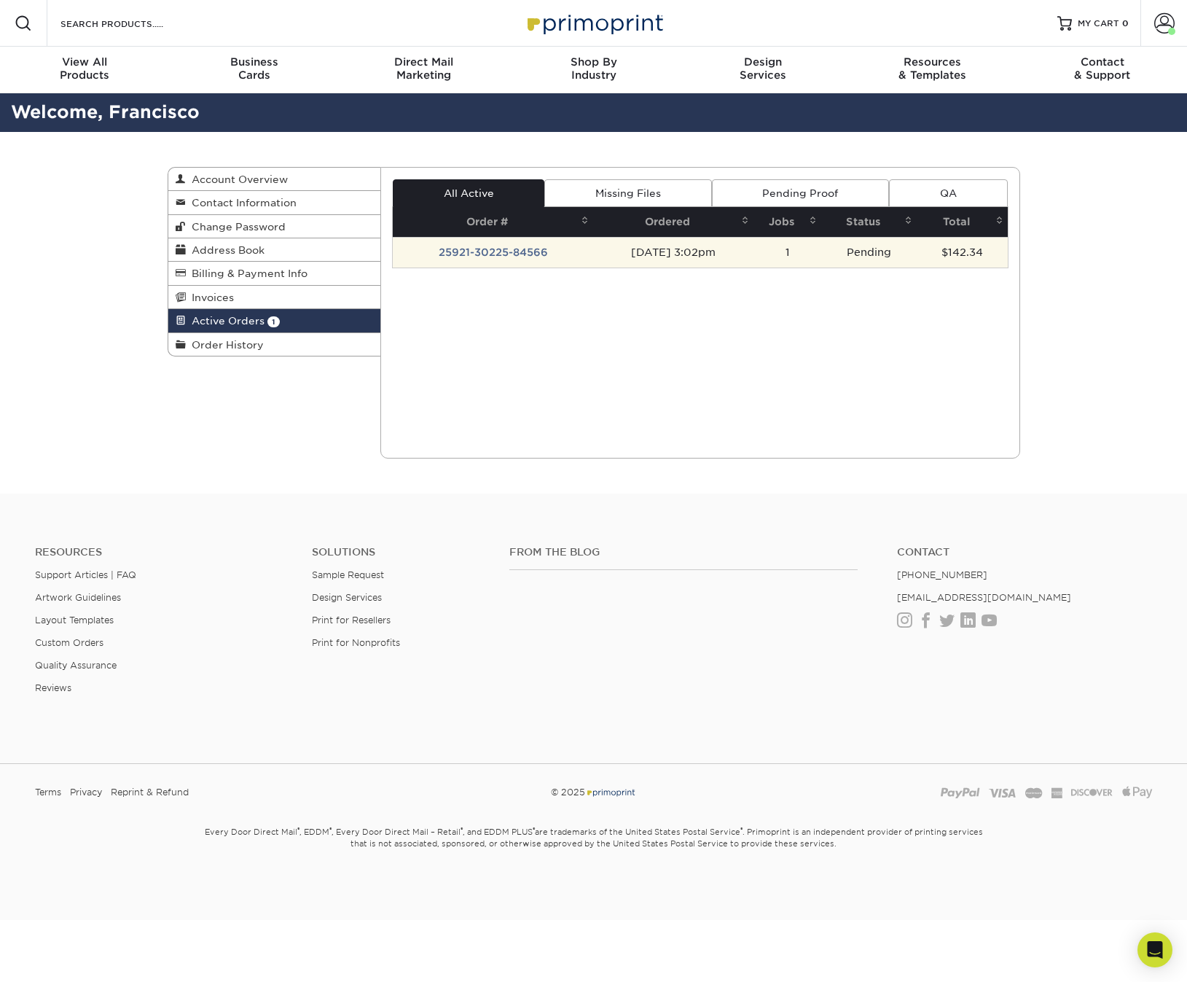
click at [593, 255] on td "[DATE] 3:02pm" at bounding box center [673, 252] width 160 height 31
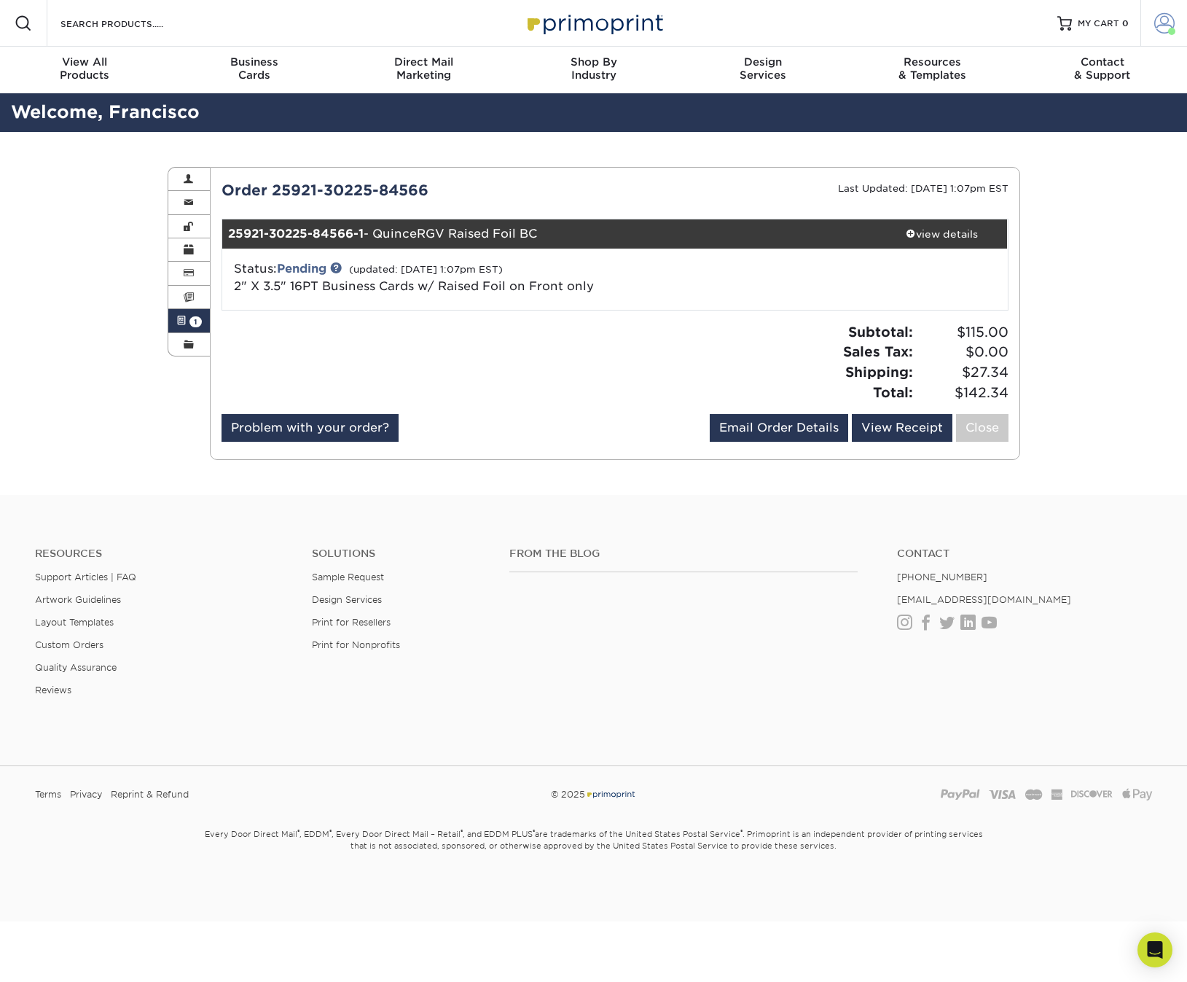
click at [1168, 27] on span at bounding box center [1165, 23] width 20 height 20
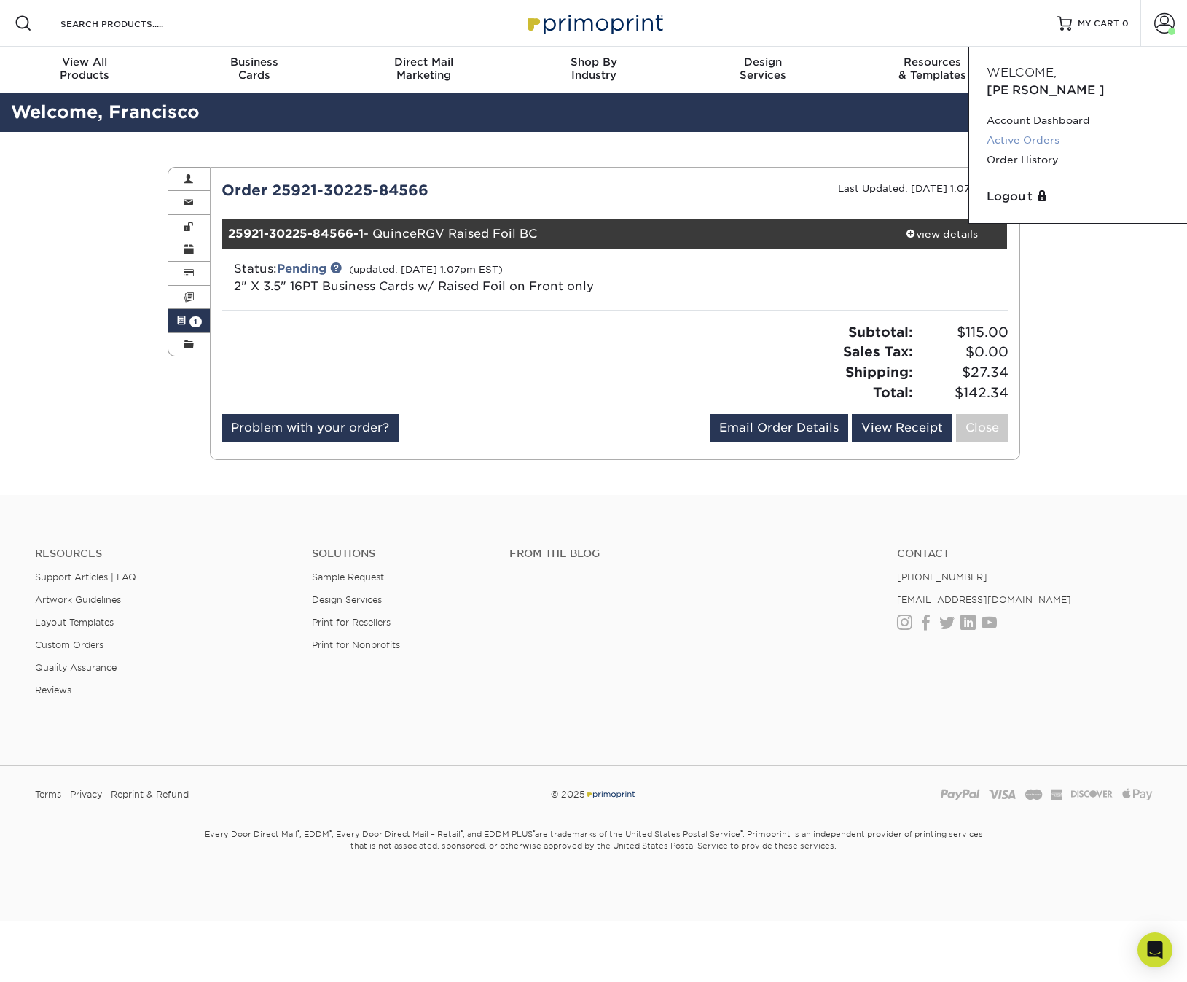
click at [1019, 130] on link "Active Orders" at bounding box center [1078, 140] width 183 height 20
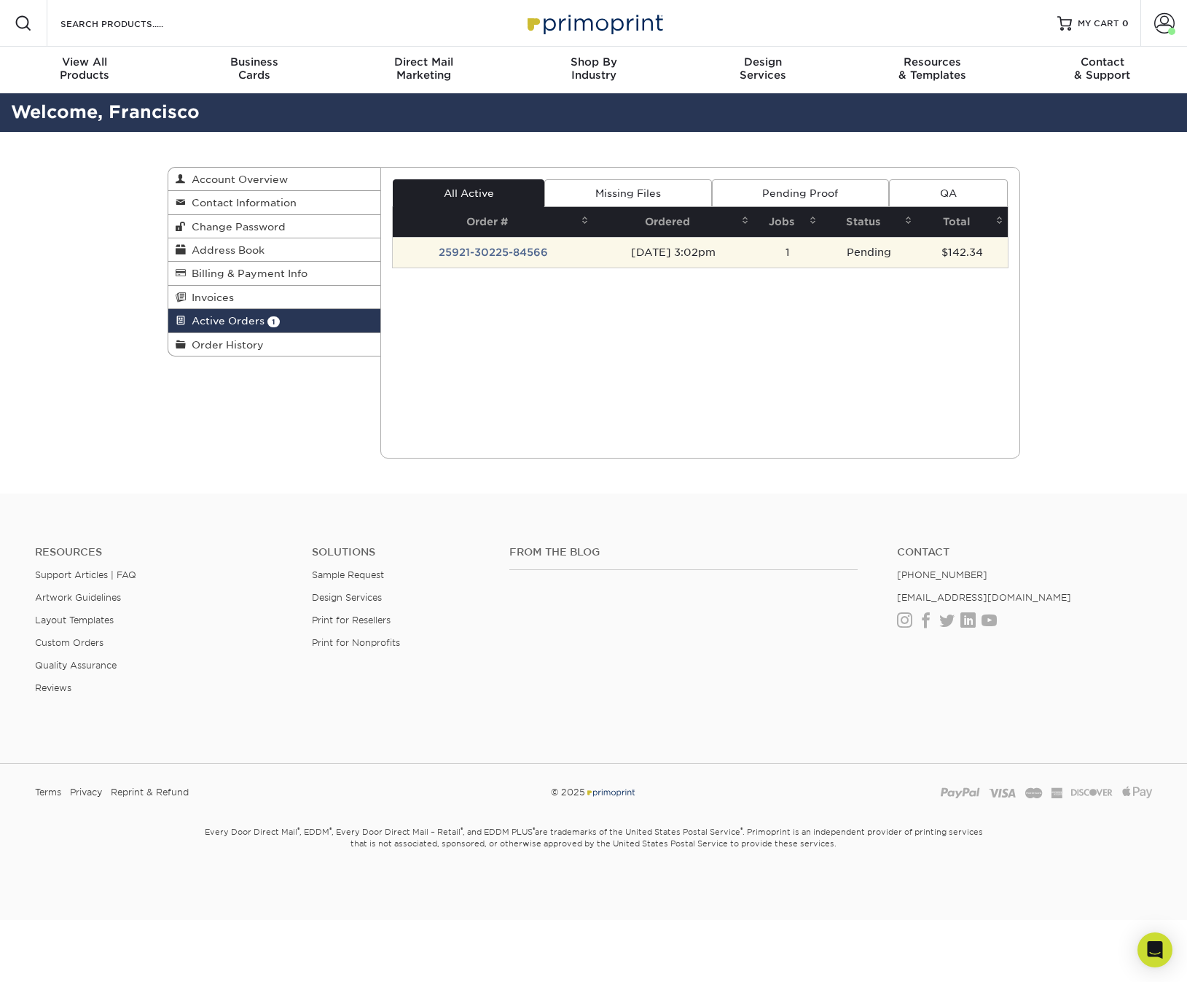
click at [702, 247] on td "[DATE] 3:02pm" at bounding box center [673, 252] width 160 height 31
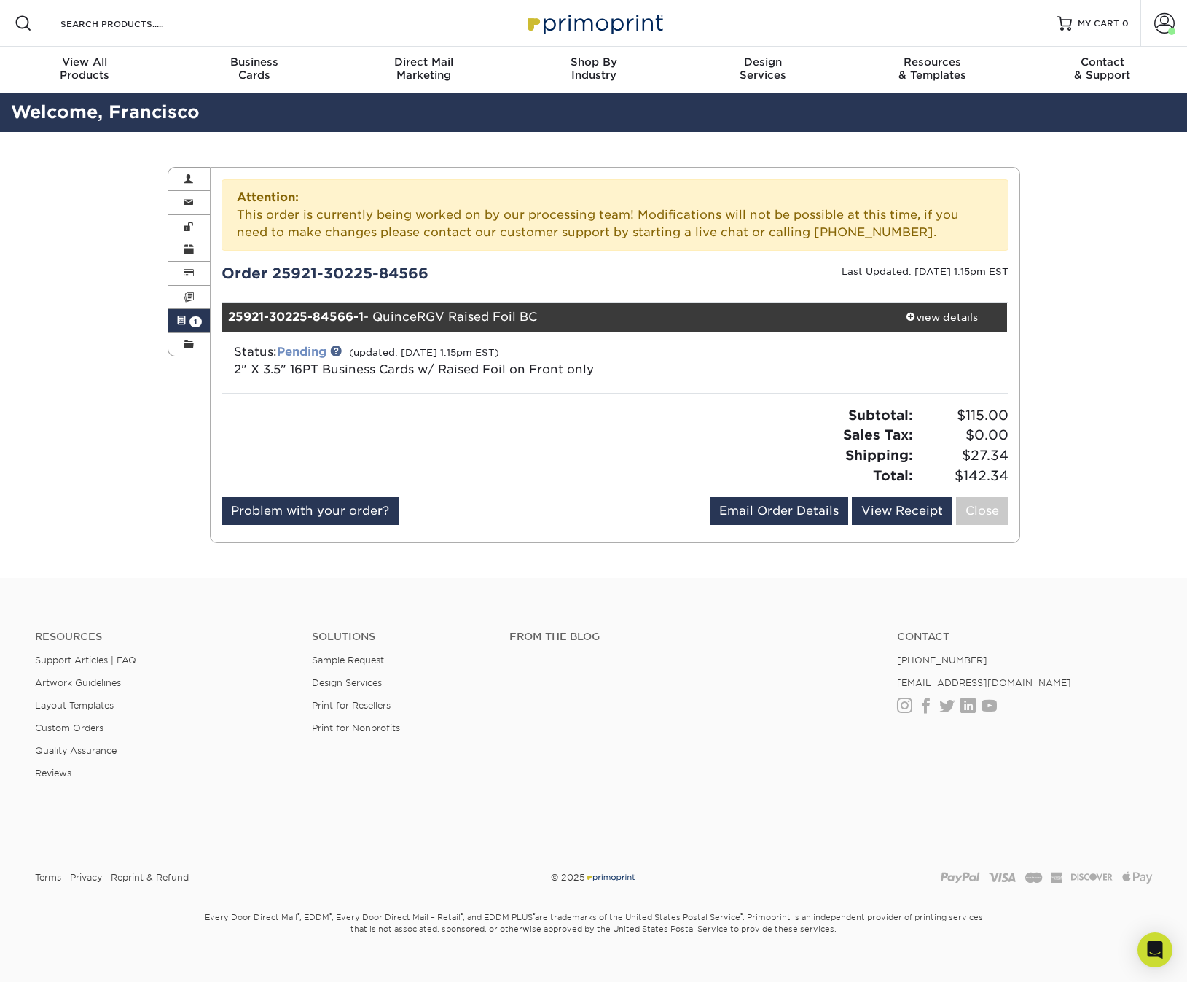
click at [294, 350] on link "Pending" at bounding box center [302, 352] width 50 height 14
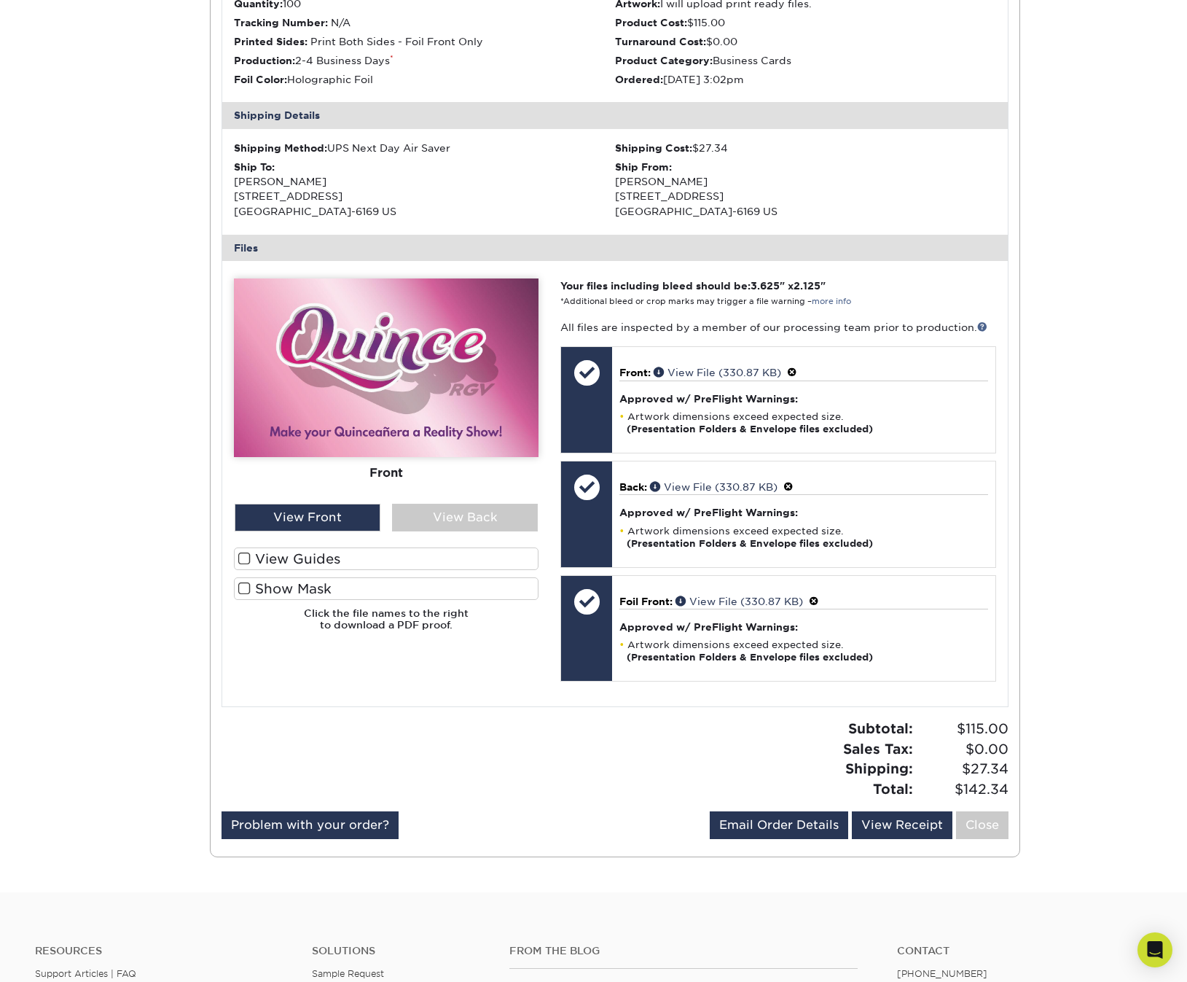
scroll to position [435, 0]
click at [243, 582] on span at bounding box center [244, 588] width 12 height 14
click at [0, 0] on input "Show Mask" at bounding box center [0, 0] width 0 height 0
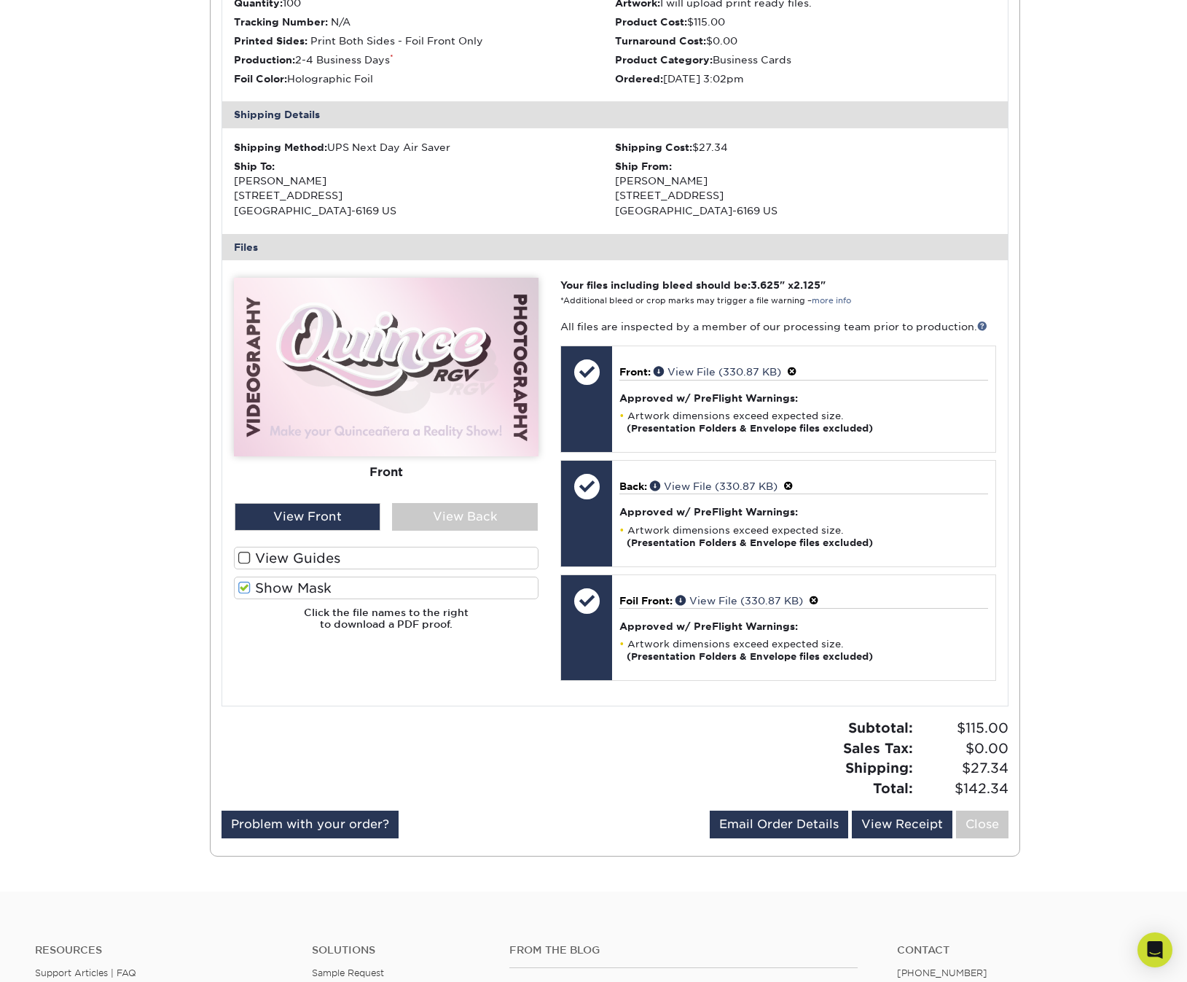
click at [245, 581] on span at bounding box center [244, 588] width 12 height 14
click at [0, 0] on input "Show Mask" at bounding box center [0, 0] width 0 height 0
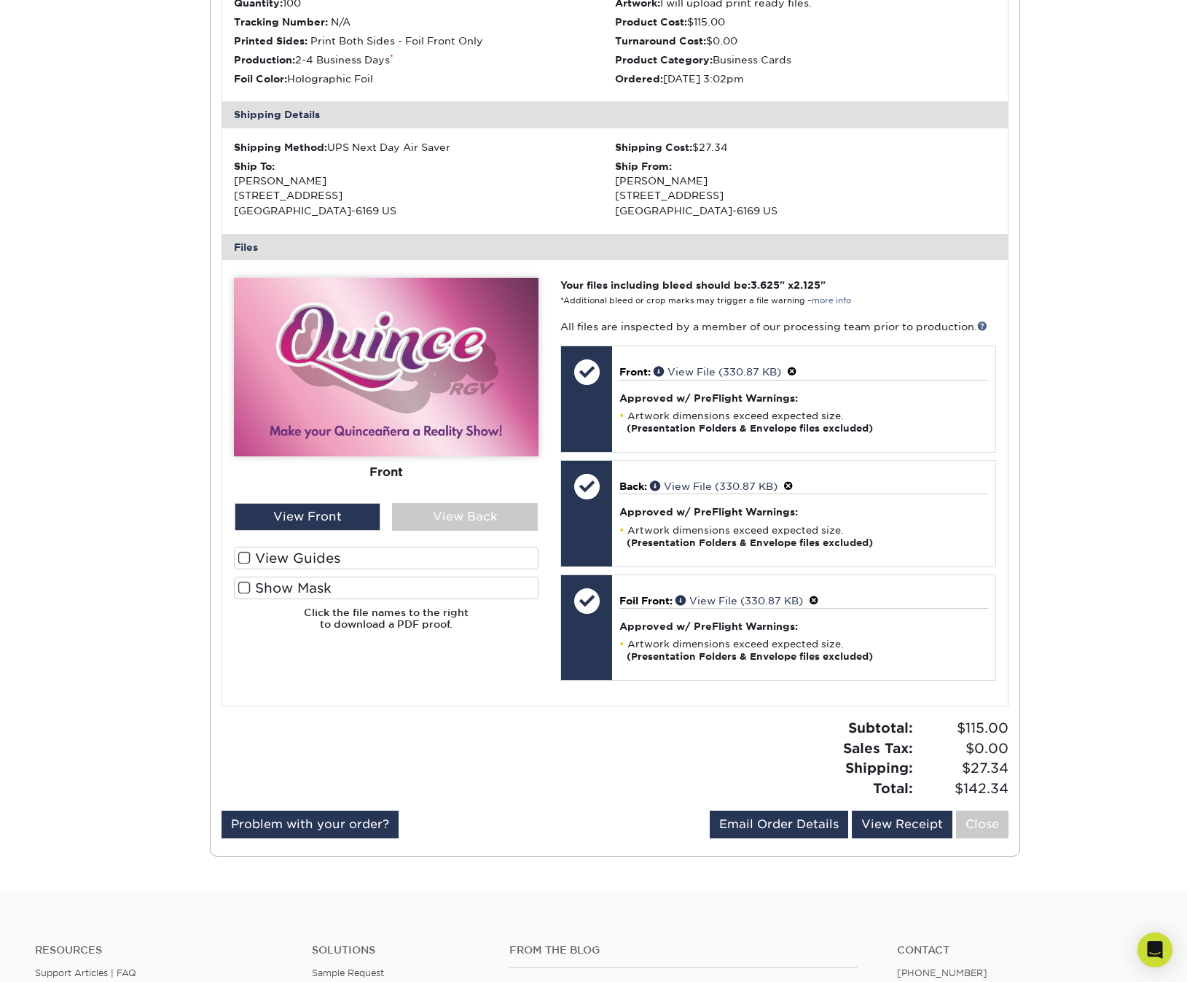
click at [245, 581] on span at bounding box center [244, 588] width 12 height 14
click at [0, 0] on input "Show Mask" at bounding box center [0, 0] width 0 height 0
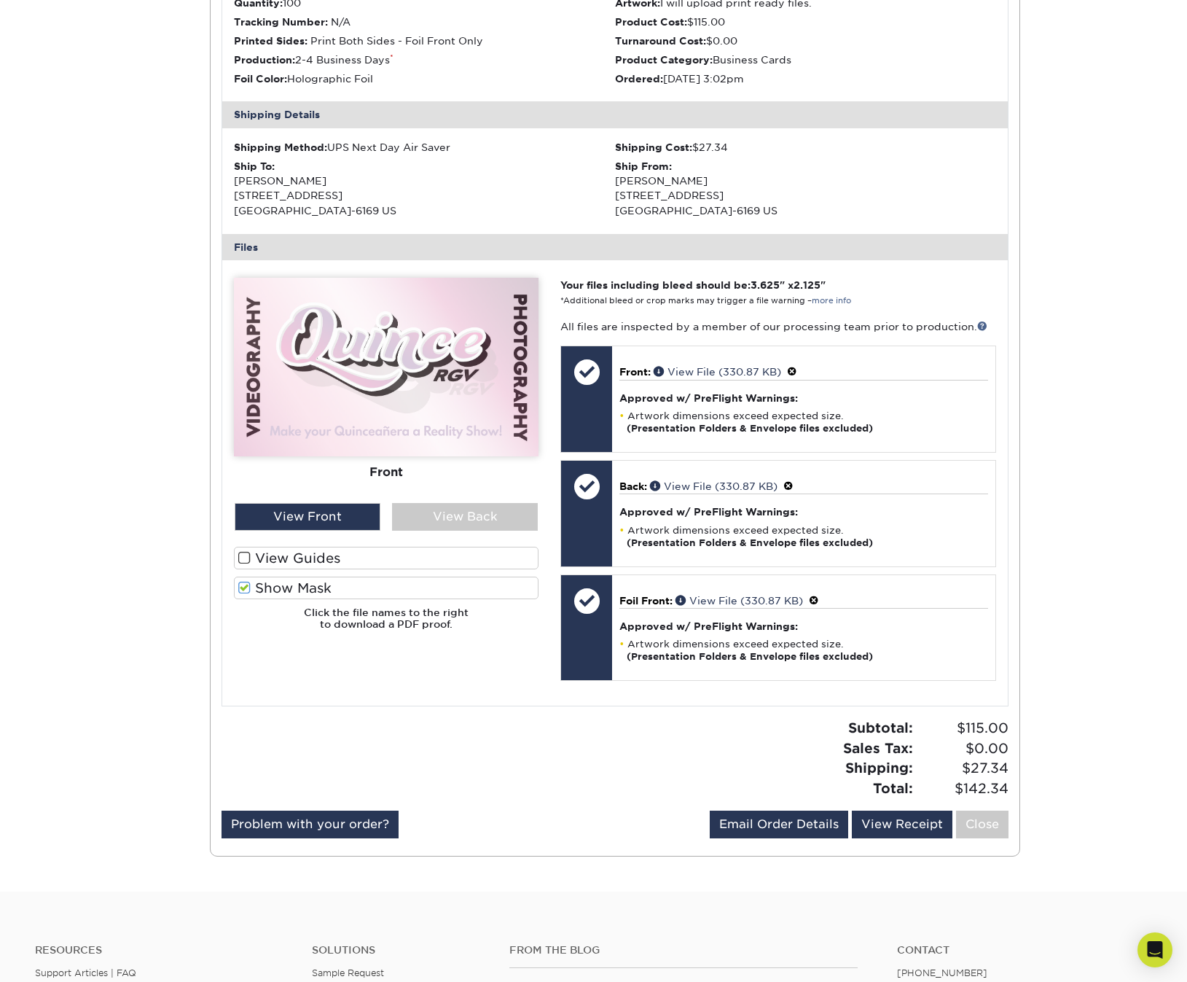
click at [984, 813] on link "Close" at bounding box center [982, 825] width 52 height 28
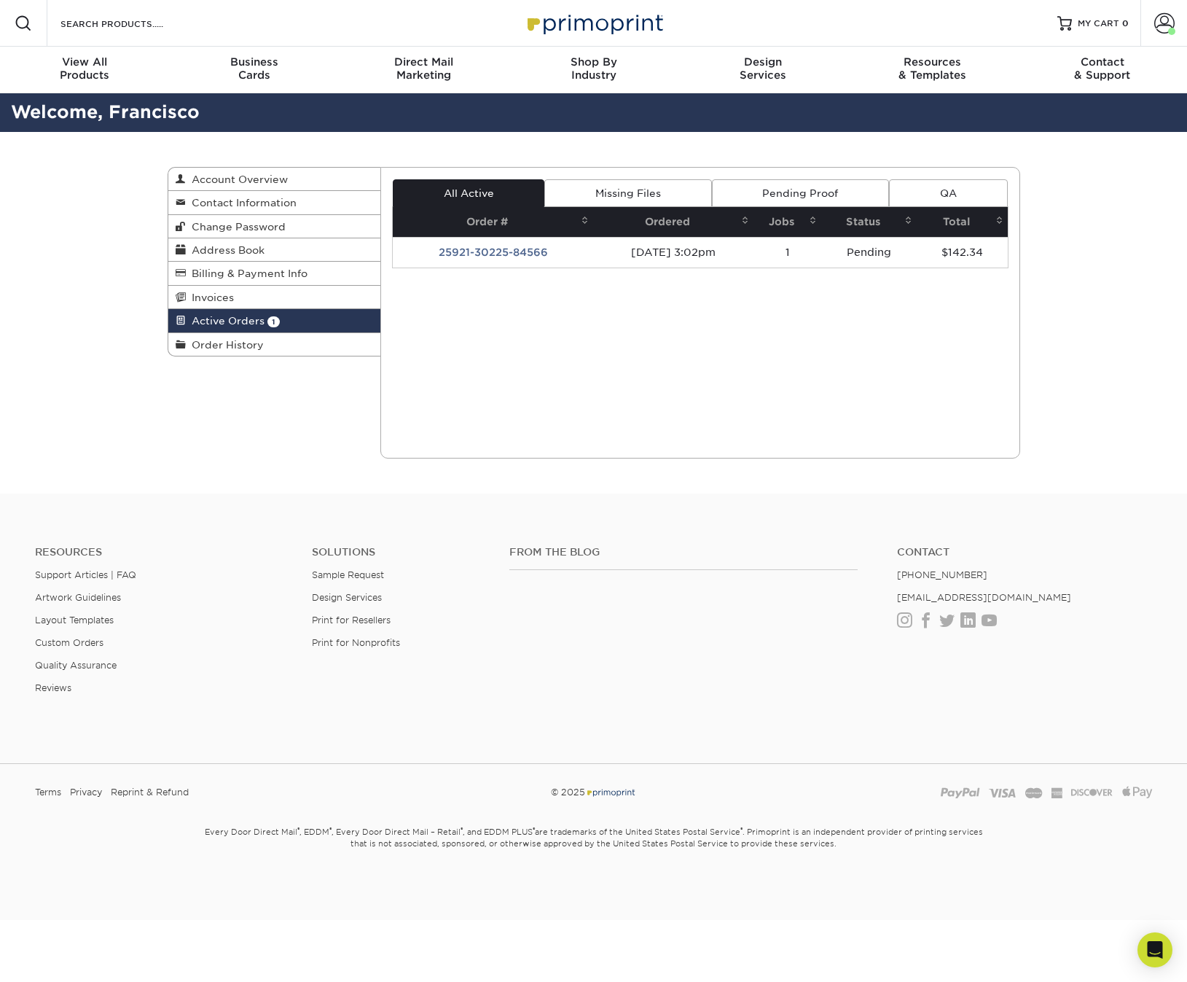
scroll to position [0, 0]
